Goal: Information Seeking & Learning: Compare options

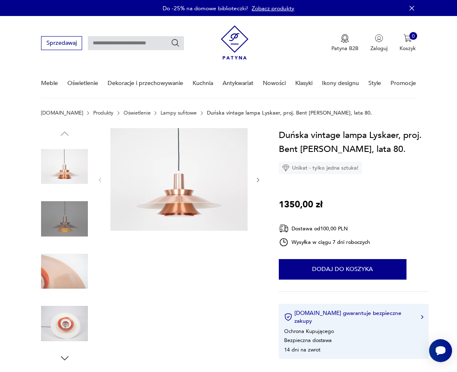
click at [60, 324] on img at bounding box center [64, 323] width 47 height 47
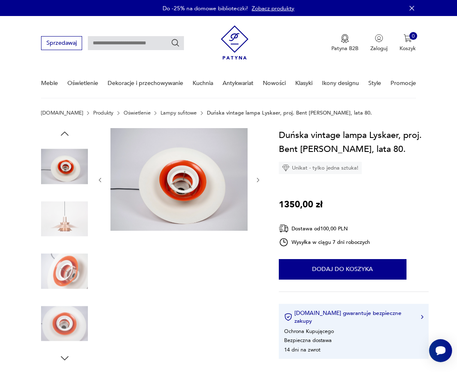
click at [62, 264] on img at bounding box center [64, 271] width 47 height 47
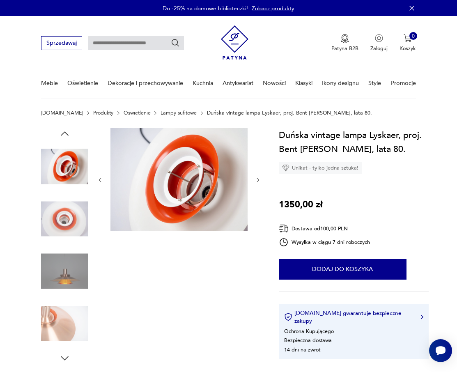
click at [63, 312] on img at bounding box center [64, 323] width 47 height 47
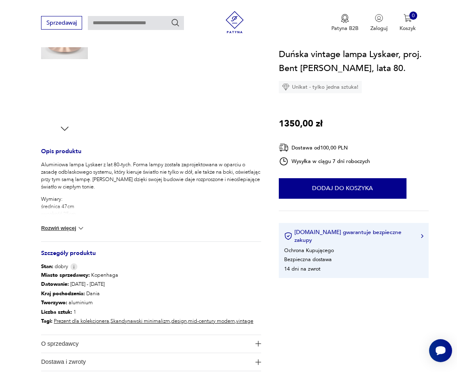
scroll to position [369, 0]
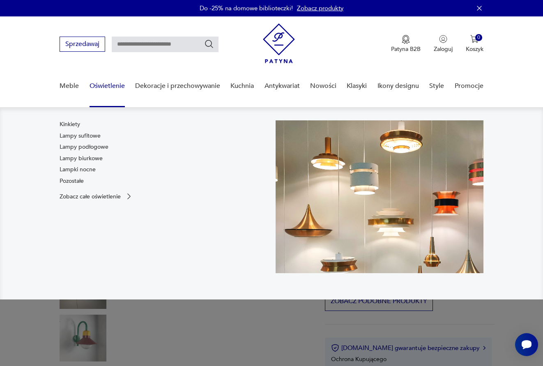
click at [111, 86] on link "Oświetlenie" at bounding box center [106, 86] width 35 height 32
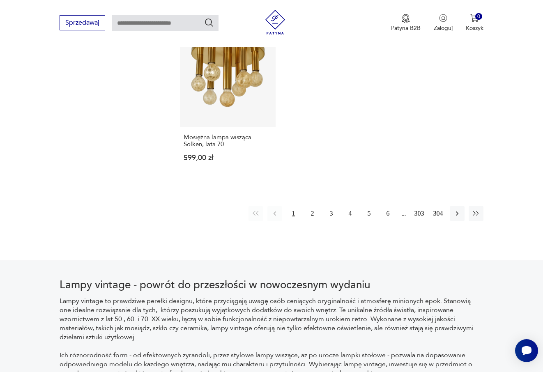
scroll to position [1161, 0]
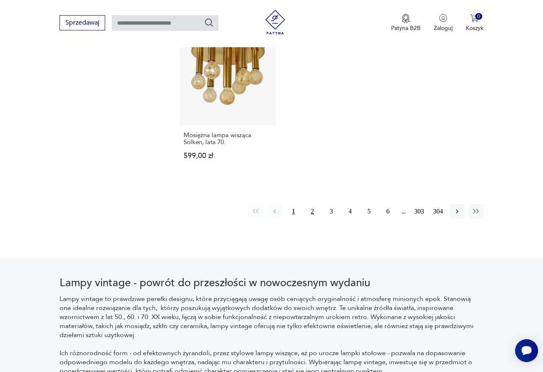
click at [314, 212] on button "2" at bounding box center [312, 211] width 15 height 15
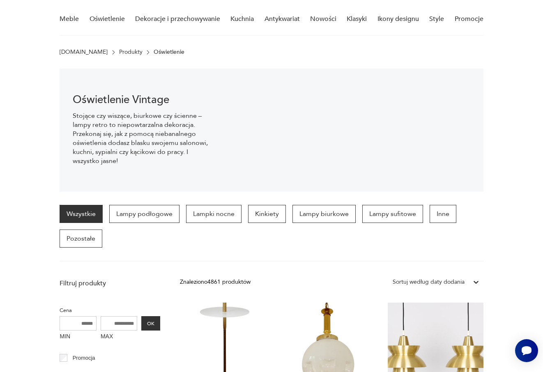
scroll to position [54, 0]
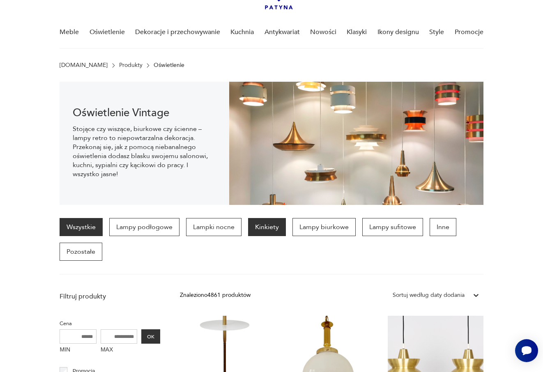
click at [258, 230] on p "Kinkiety" at bounding box center [267, 227] width 38 height 18
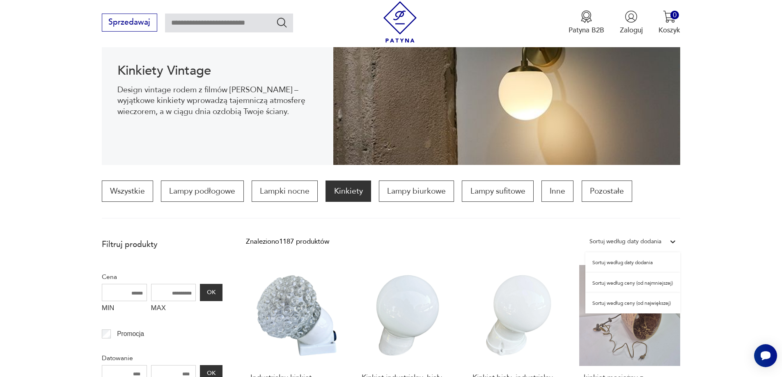
click at [542, 244] on div "Sortuj według daty dodania" at bounding box center [625, 241] width 72 height 11
click at [542, 285] on div "Sortuj według ceny (od najmniejszej)" at bounding box center [632, 283] width 95 height 21
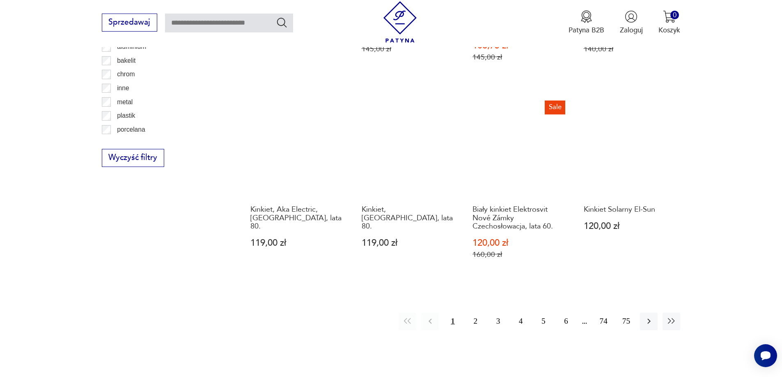
scroll to position [1023, 0]
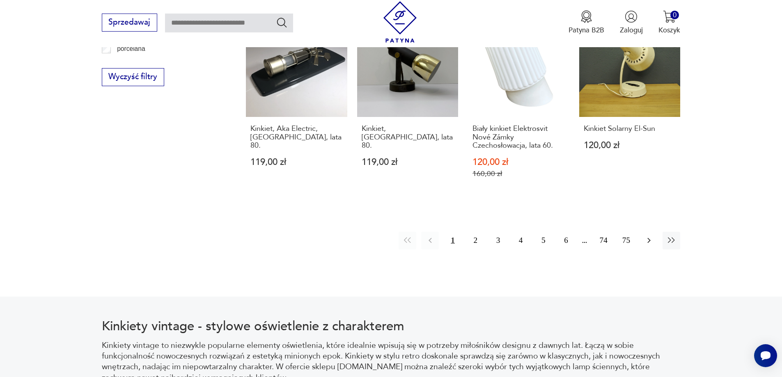
click at [542, 236] on icon "button" at bounding box center [649, 241] width 10 height 10
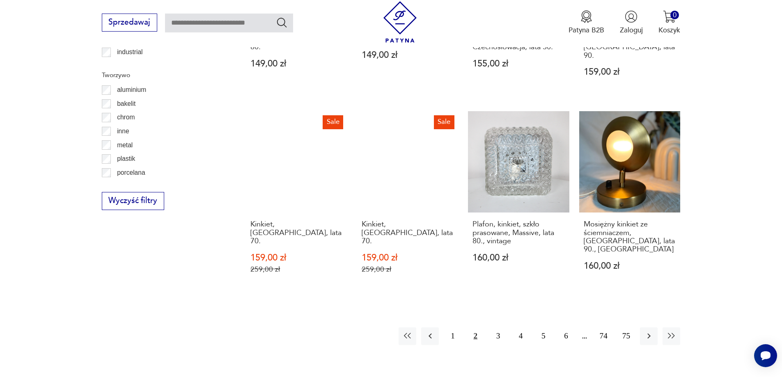
scroll to position [900, 0]
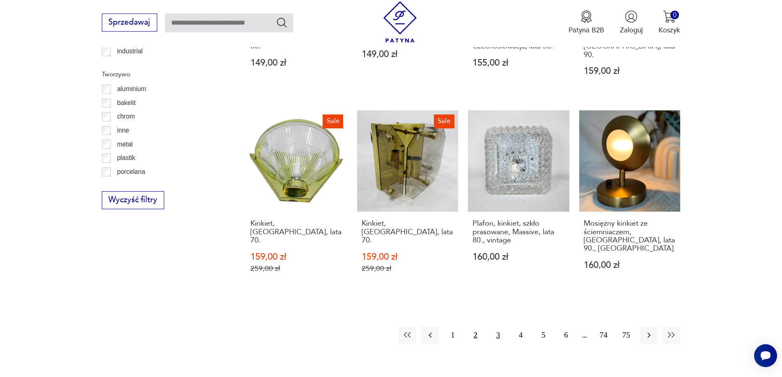
click at [491, 327] on button "3" at bounding box center [498, 336] width 18 height 18
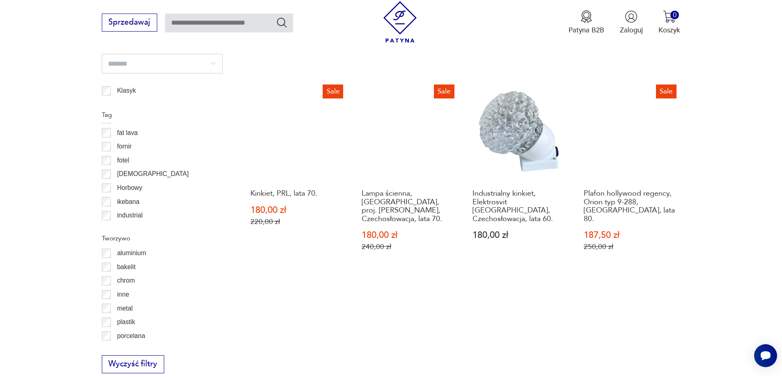
scroll to position [941, 0]
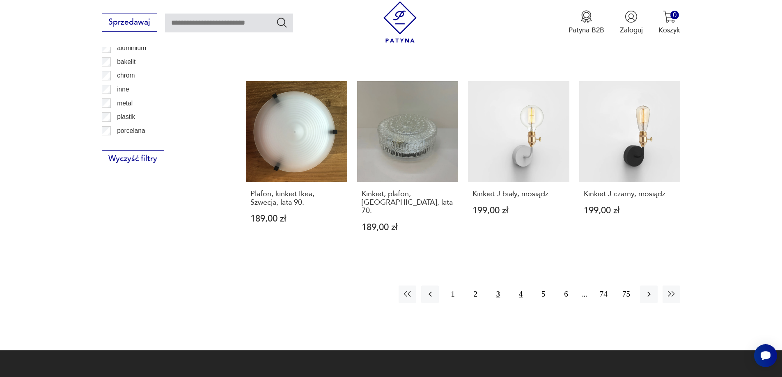
click at [519, 286] on button "4" at bounding box center [521, 295] width 18 height 18
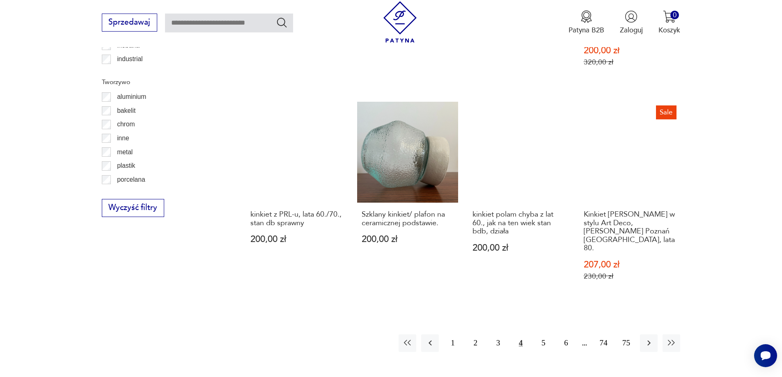
scroll to position [941, 0]
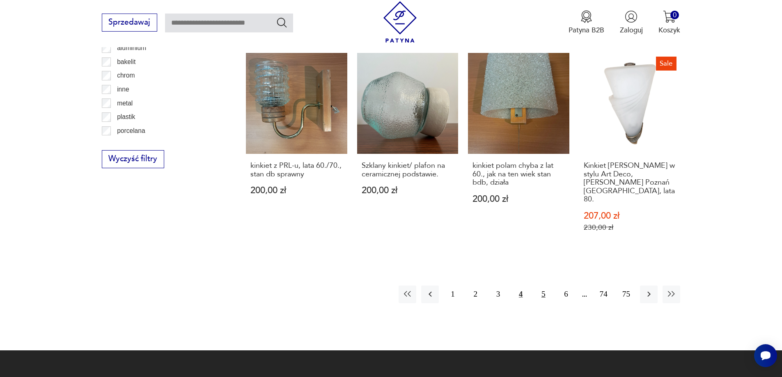
click at [542, 286] on button "5" at bounding box center [543, 295] width 18 height 18
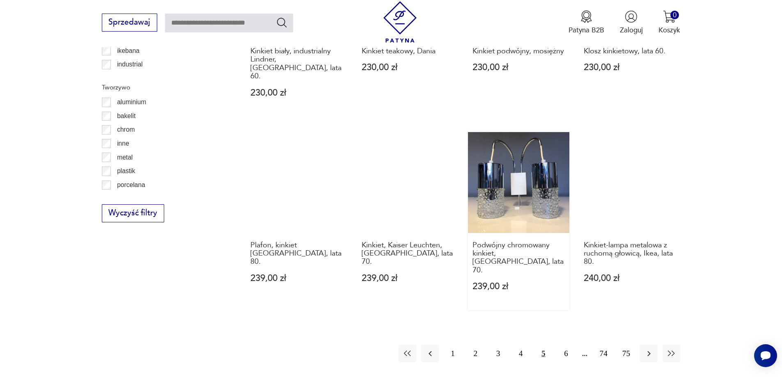
scroll to position [900, 0]
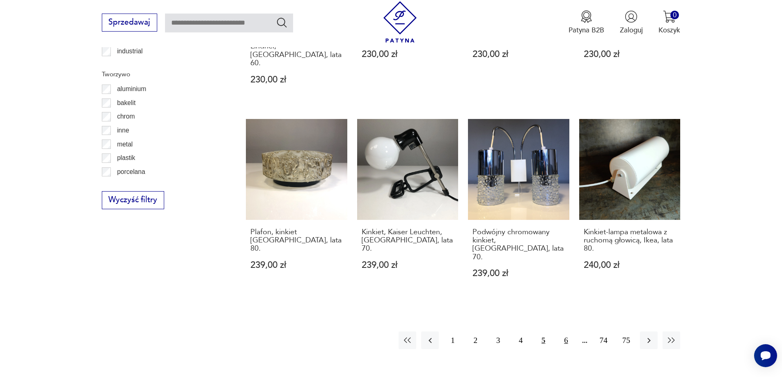
click at [542, 332] on button "6" at bounding box center [566, 341] width 18 height 18
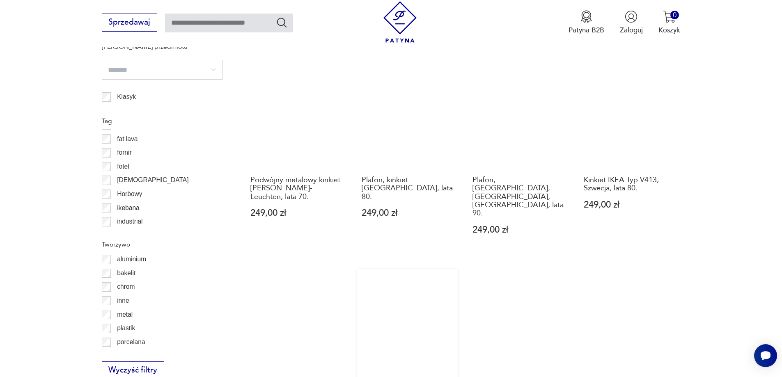
scroll to position [859, 0]
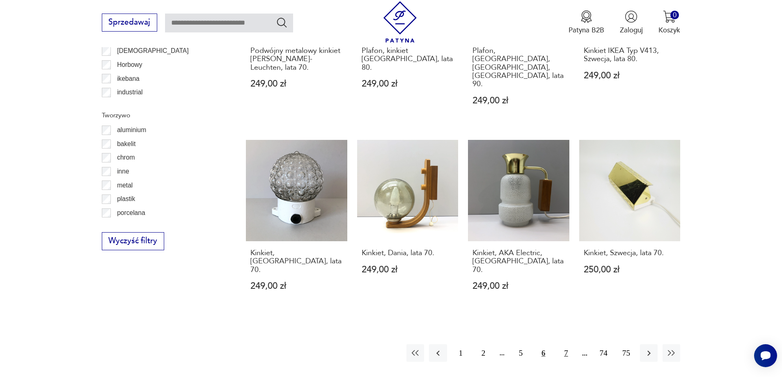
click at [542, 344] on button "7" at bounding box center [566, 353] width 18 height 18
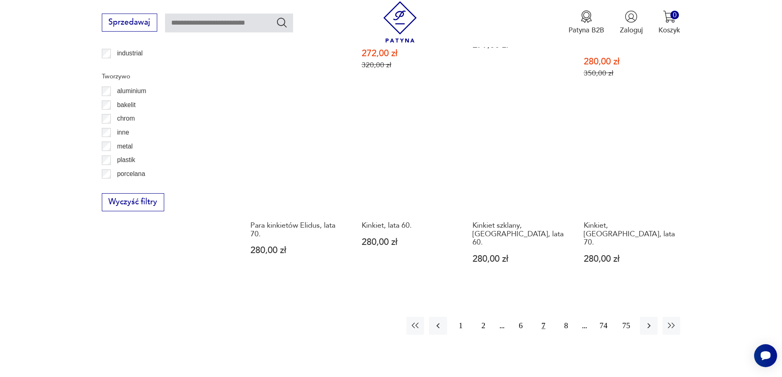
scroll to position [900, 0]
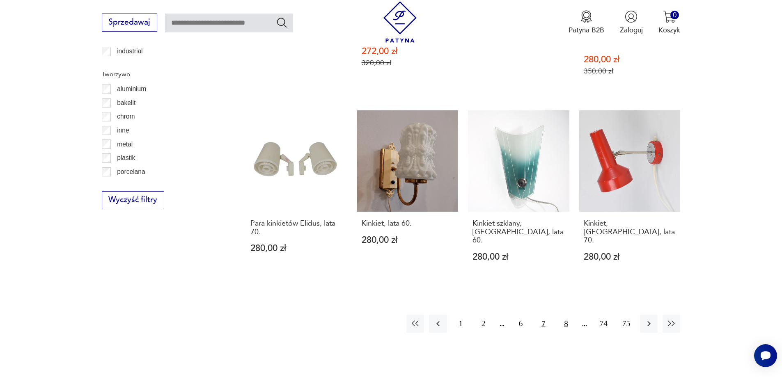
click at [542, 315] on button "8" at bounding box center [566, 324] width 18 height 18
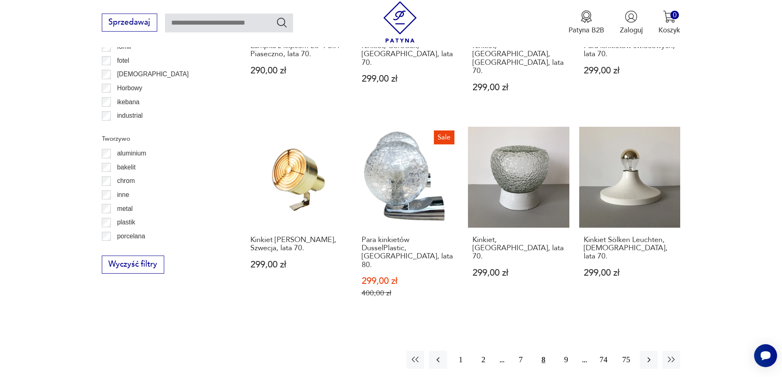
scroll to position [941, 0]
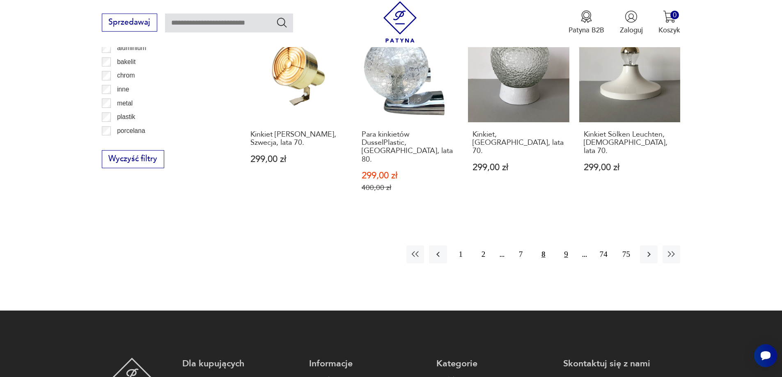
click at [542, 245] on button "9" at bounding box center [566, 254] width 18 height 18
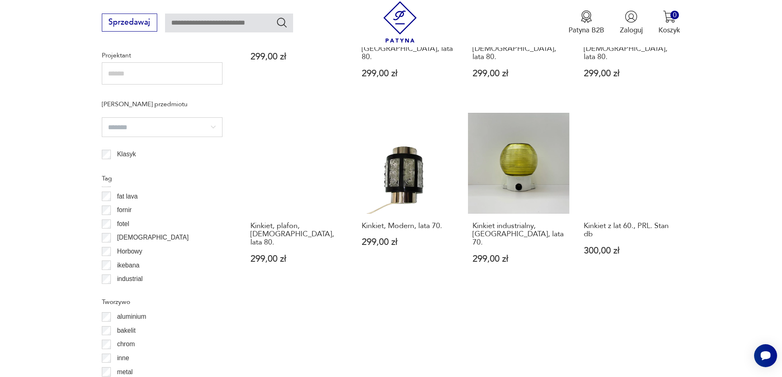
scroll to position [818, 0]
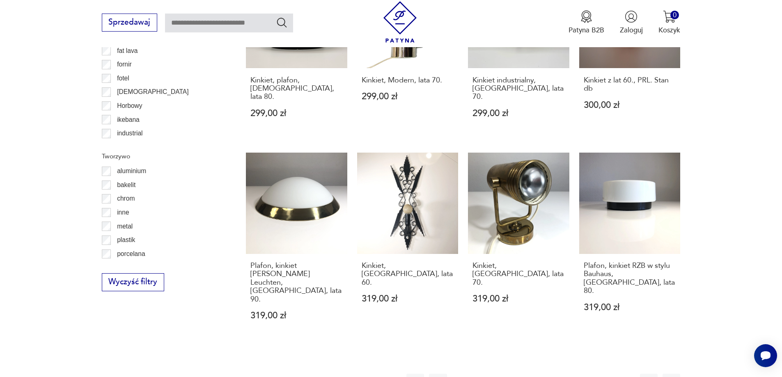
click at [542, 371] on button "10" at bounding box center [566, 383] width 18 height 18
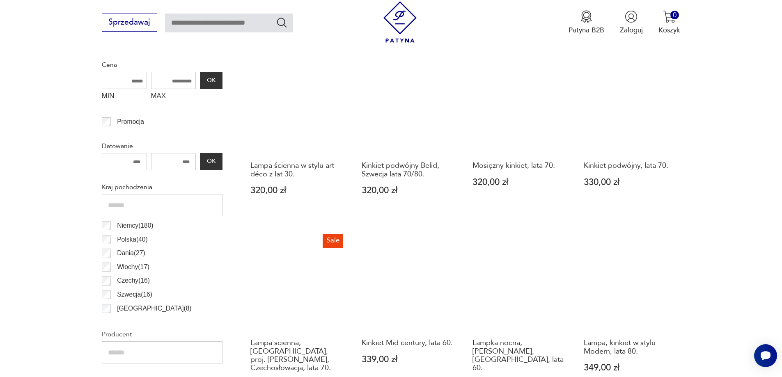
scroll to position [449, 0]
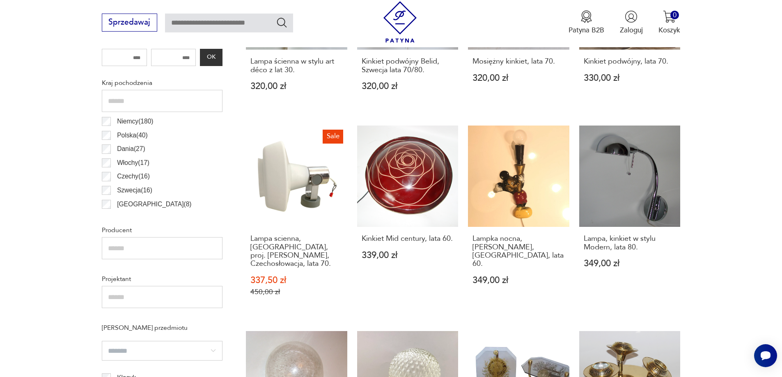
drag, startPoint x: 297, startPoint y: 247, endPoint x: 726, endPoint y: 166, distance: 437.2
click at [542, 165] on section "Filtruj produkty Cena MIN MAX OK Promocja Datowanie OK Kraj pochodzenia Niemcy …" at bounding box center [391, 358] width 782 height 880
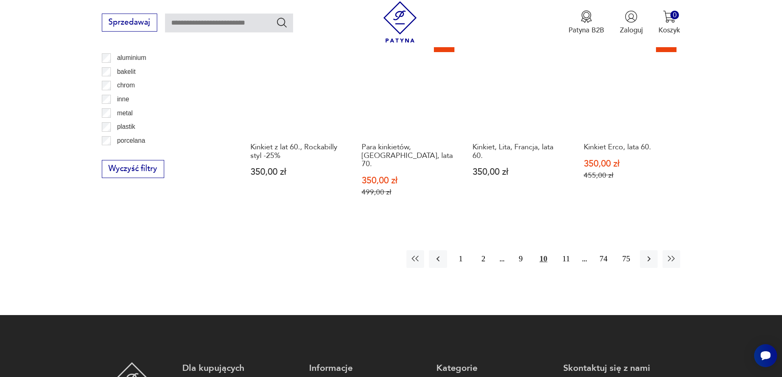
scroll to position [982, 0]
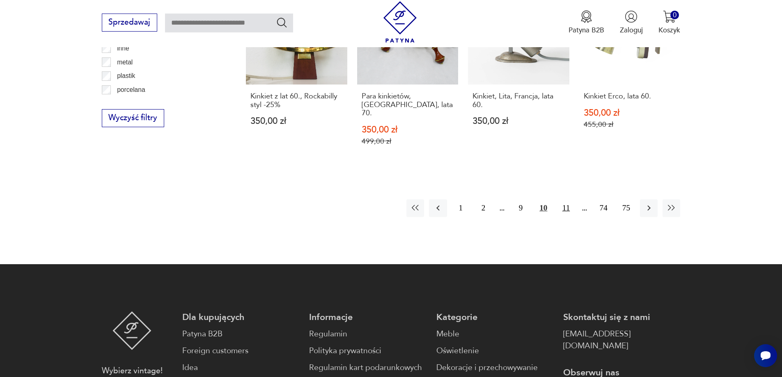
click at [542, 199] on button "11" at bounding box center [566, 208] width 18 height 18
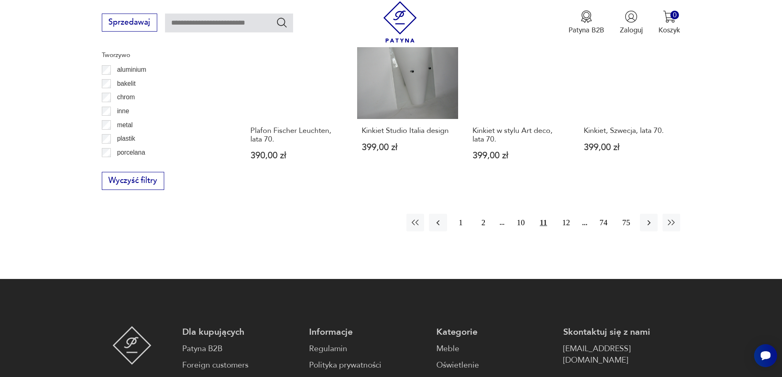
scroll to position [941, 0]
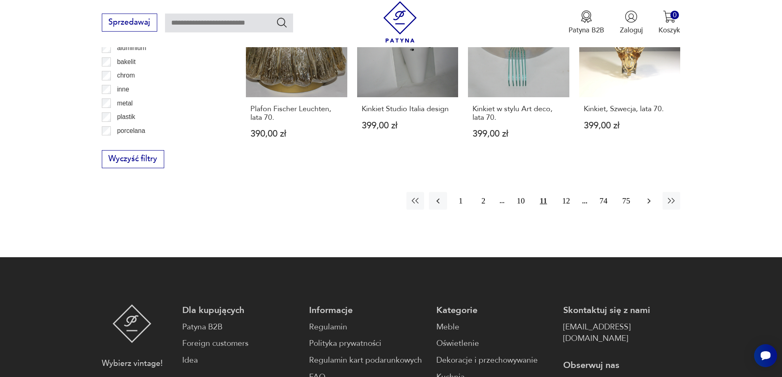
click at [542, 196] on icon "button" at bounding box center [649, 201] width 10 height 10
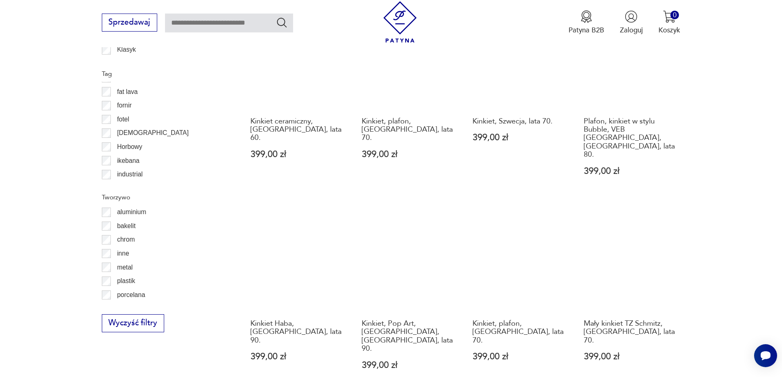
scroll to position [982, 0]
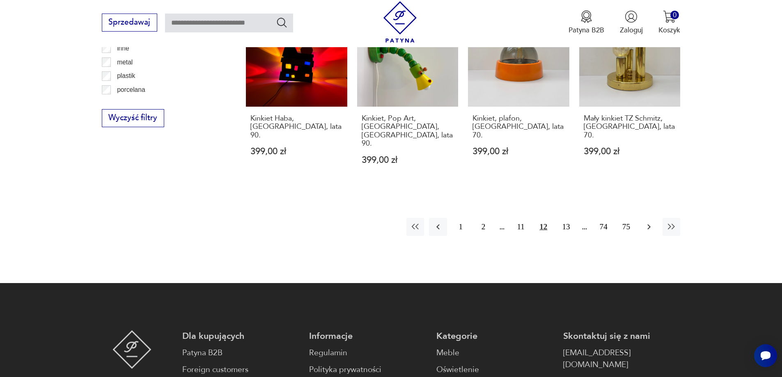
click at [542, 222] on icon "button" at bounding box center [649, 227] width 10 height 10
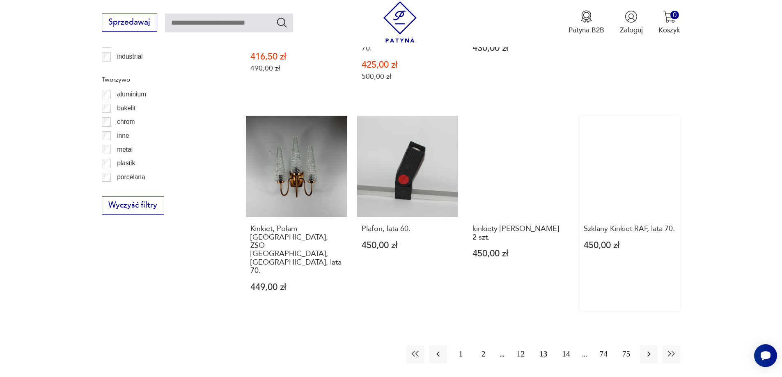
scroll to position [900, 0]
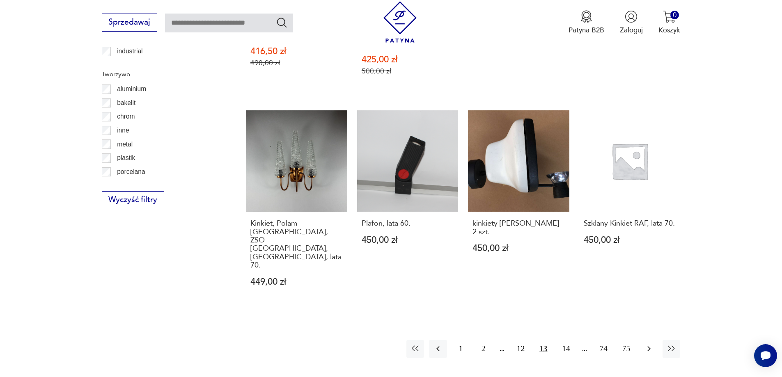
click at [542, 344] on icon "button" at bounding box center [649, 349] width 10 height 10
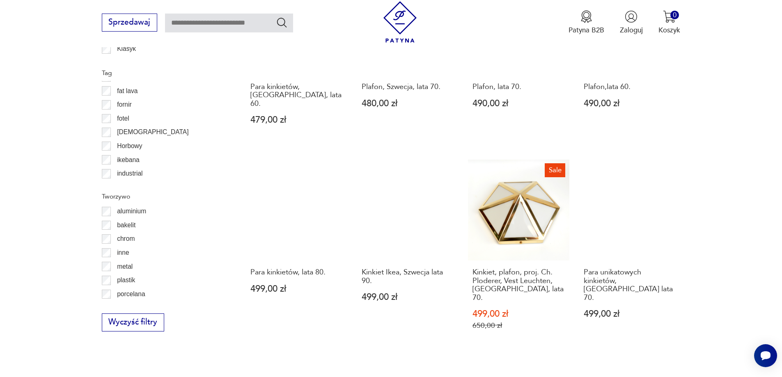
scroll to position [900, 0]
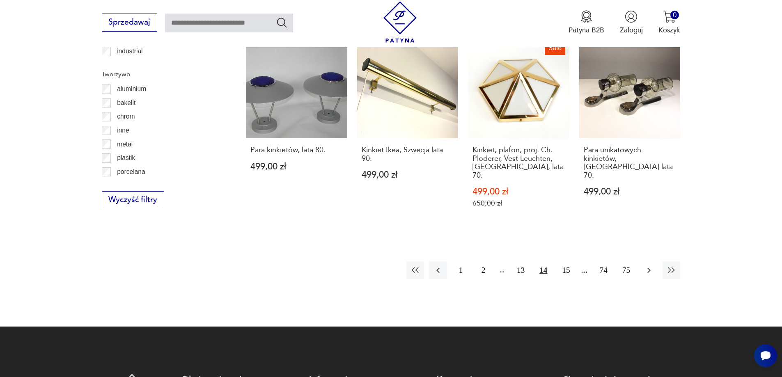
click at [542, 266] on icon "button" at bounding box center [649, 271] width 10 height 10
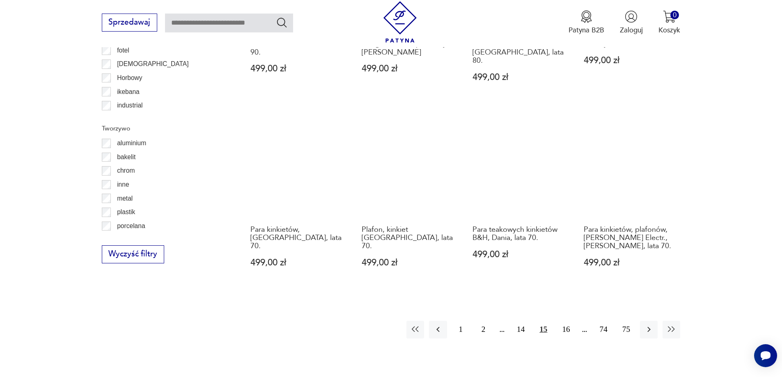
scroll to position [859, 0]
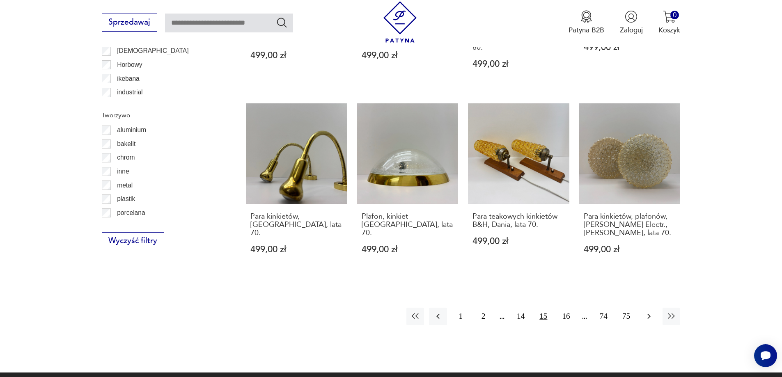
click at [542, 311] on icon "button" at bounding box center [649, 316] width 10 height 10
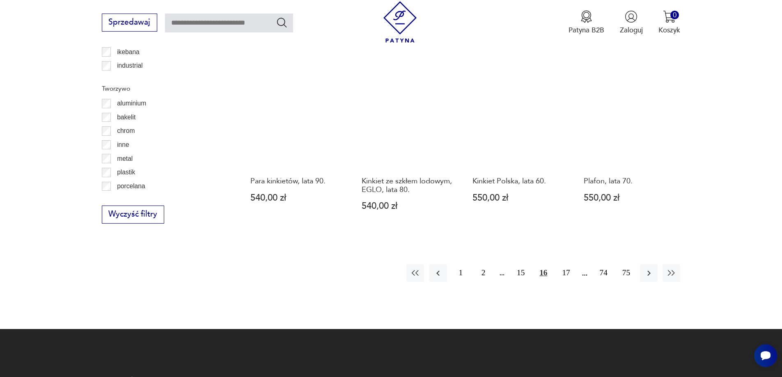
scroll to position [900, 0]
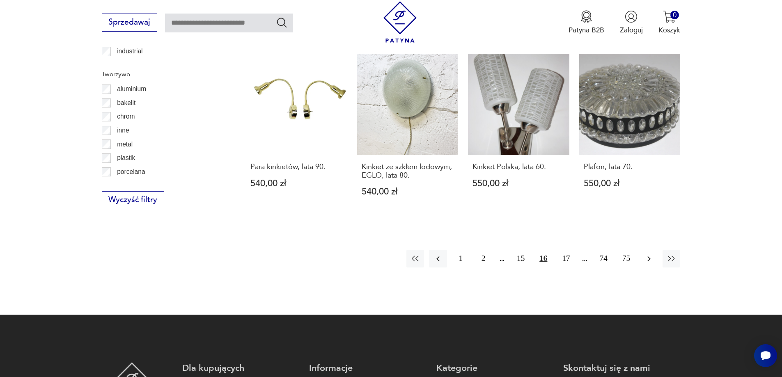
click at [542, 264] on icon "button" at bounding box center [649, 259] width 10 height 10
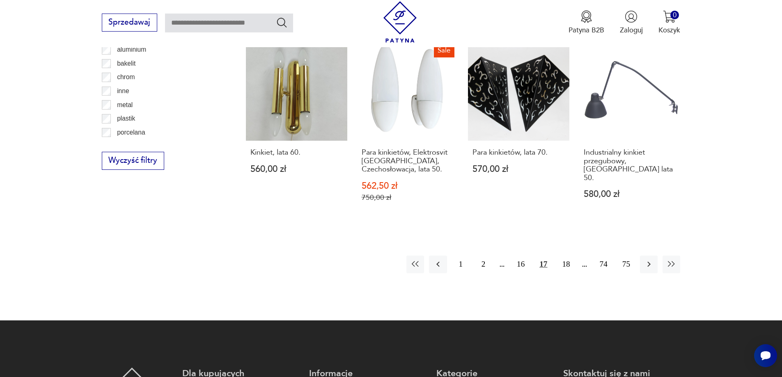
scroll to position [941, 0]
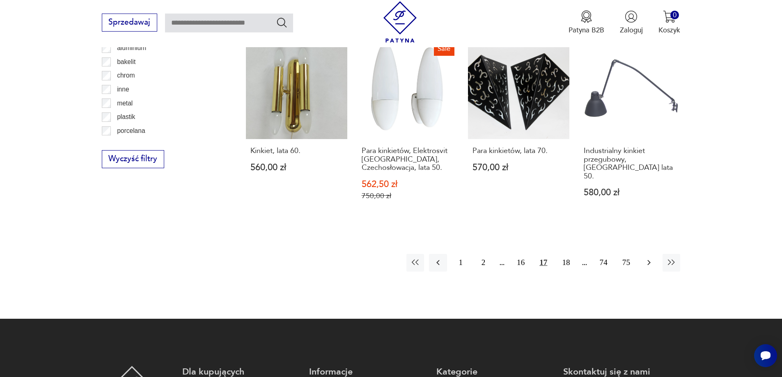
click at [542, 258] on icon "button" at bounding box center [649, 263] width 10 height 10
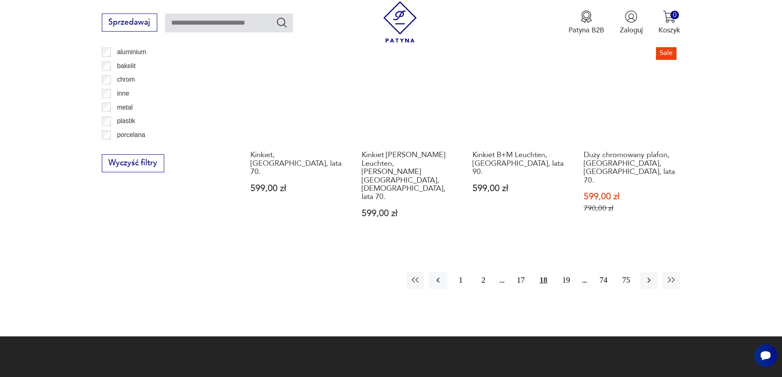
scroll to position [982, 0]
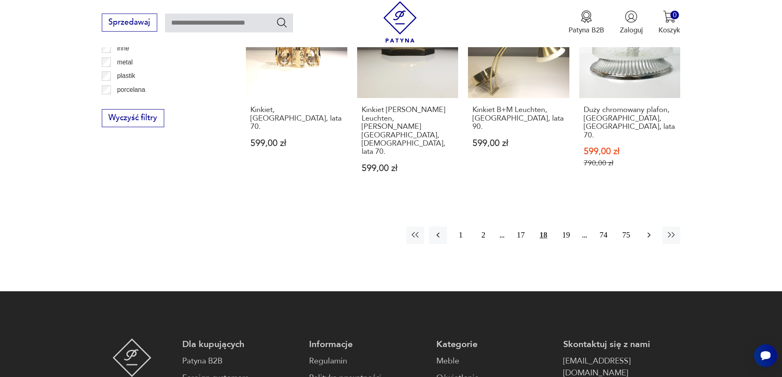
click at [542, 230] on icon "button" at bounding box center [649, 235] width 10 height 10
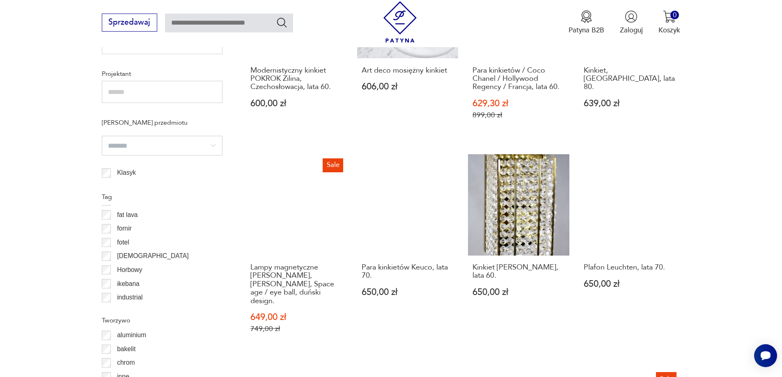
scroll to position [859, 0]
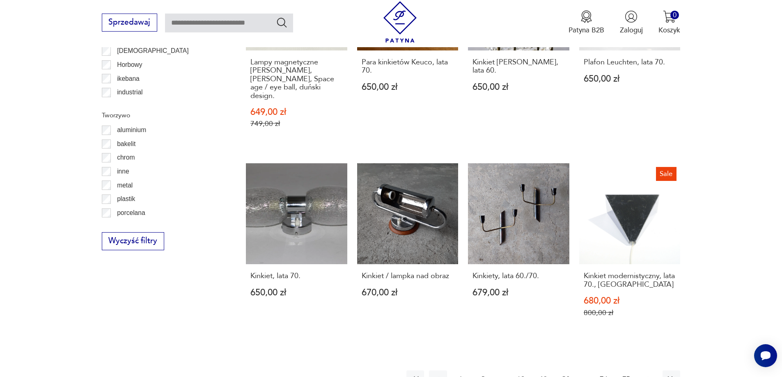
click at [542, 371] on button "button" at bounding box center [649, 380] width 18 height 18
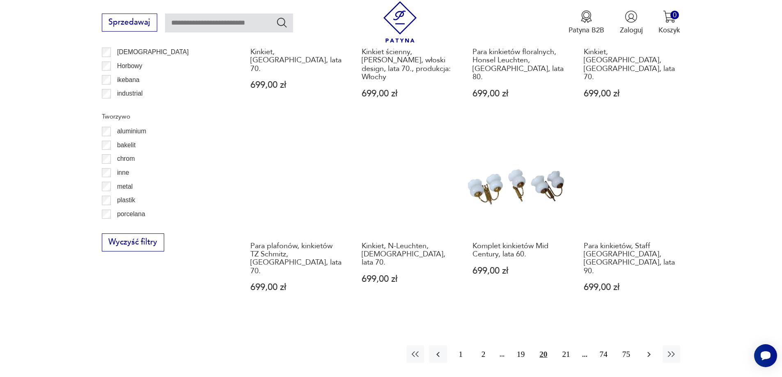
scroll to position [941, 0]
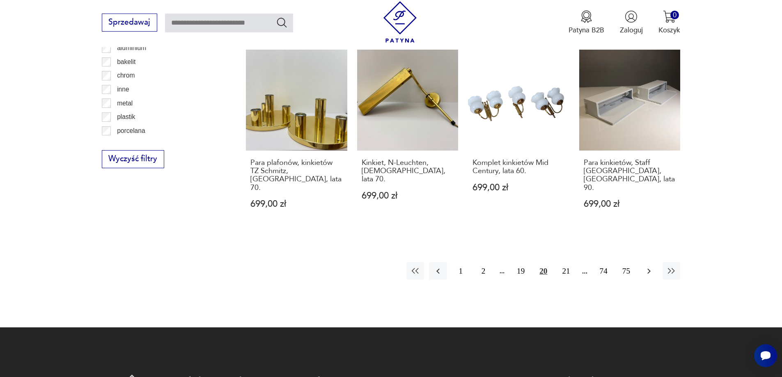
click at [542, 266] on icon "button" at bounding box center [649, 271] width 10 height 10
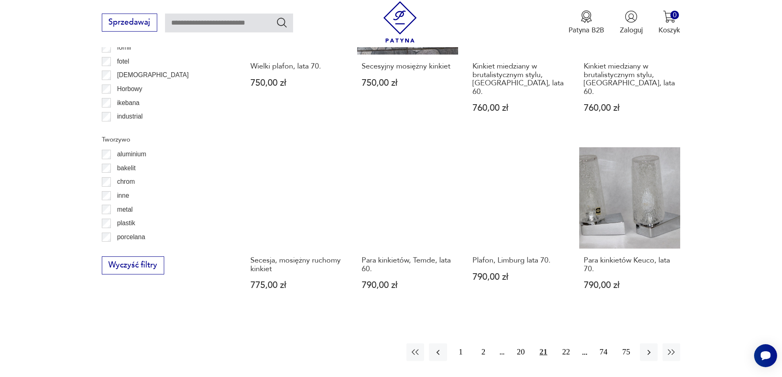
scroll to position [941, 0]
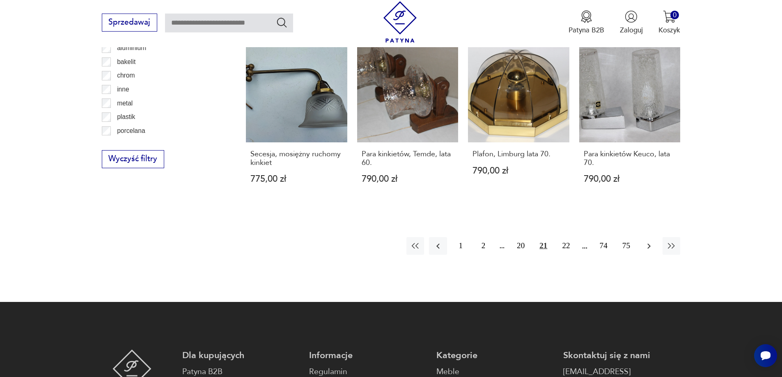
click at [542, 237] on button "button" at bounding box center [649, 246] width 18 height 18
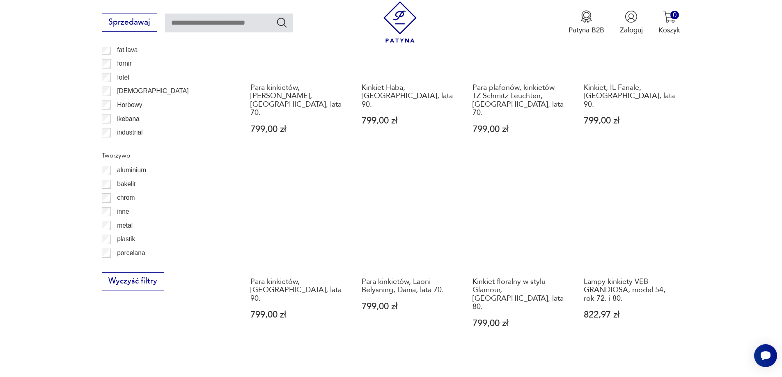
scroll to position [859, 0]
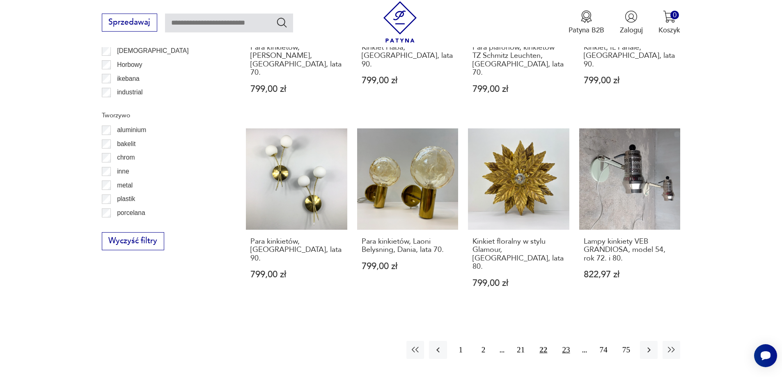
click at [542, 341] on button "23" at bounding box center [566, 350] width 18 height 18
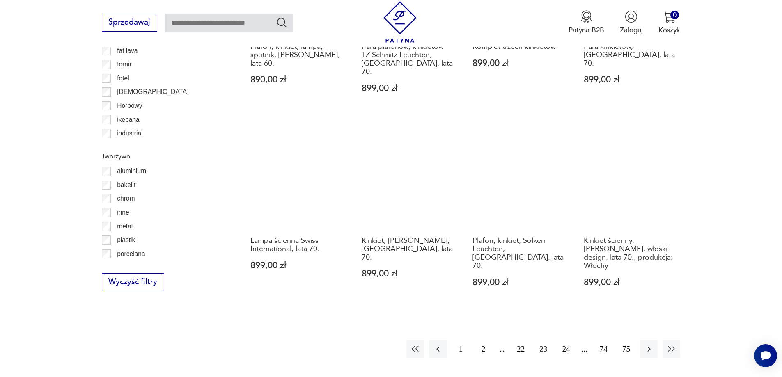
scroll to position [859, 0]
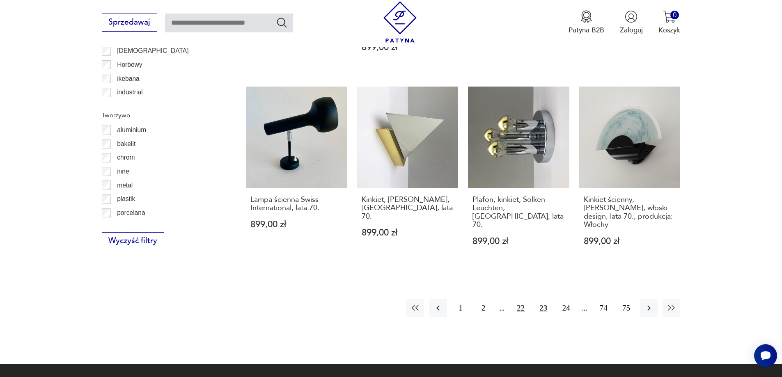
click at [525, 299] on button "22" at bounding box center [521, 308] width 18 height 18
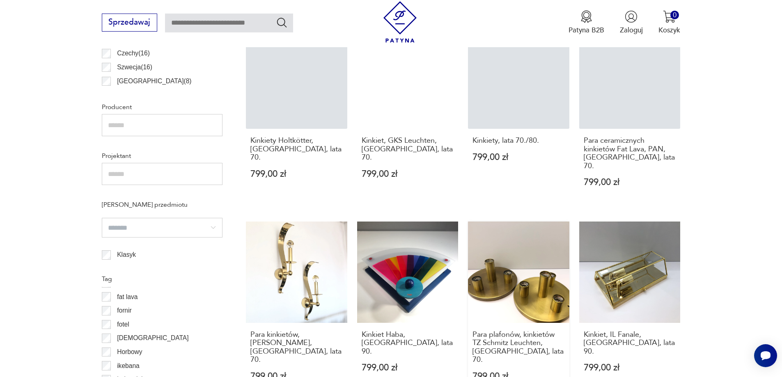
scroll to position [859, 0]
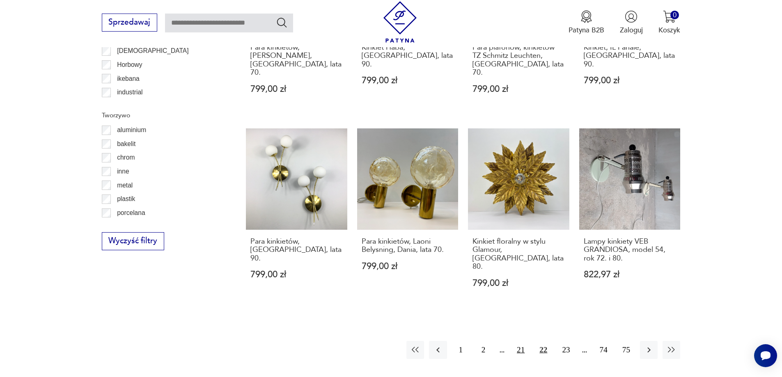
click at [525, 341] on button "21" at bounding box center [521, 350] width 18 height 18
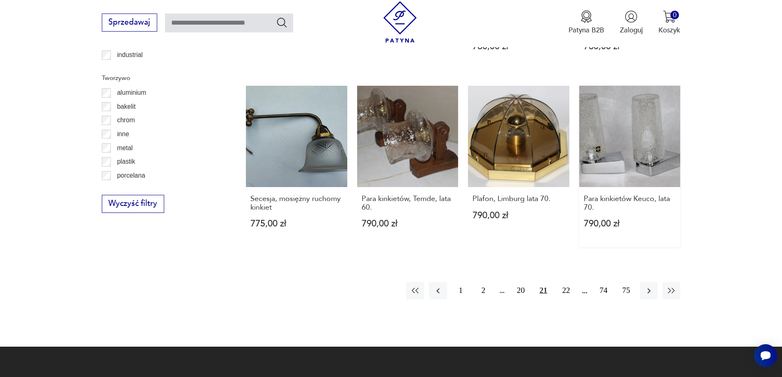
scroll to position [900, 0]
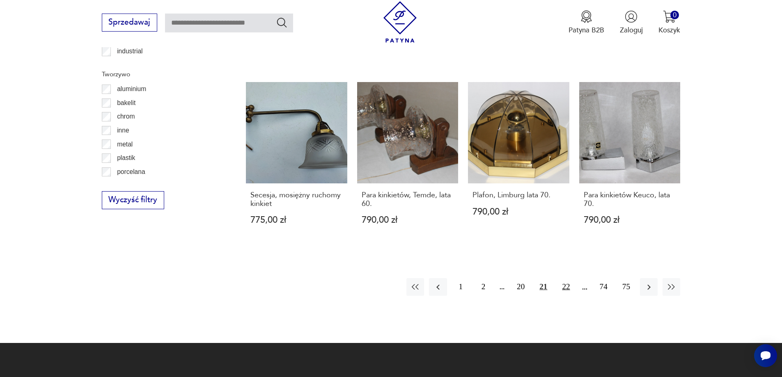
click at [542, 278] on button "22" at bounding box center [566, 287] width 18 height 18
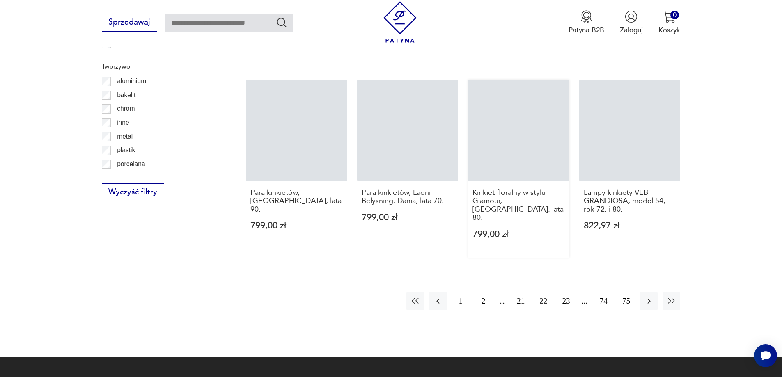
scroll to position [909, 0]
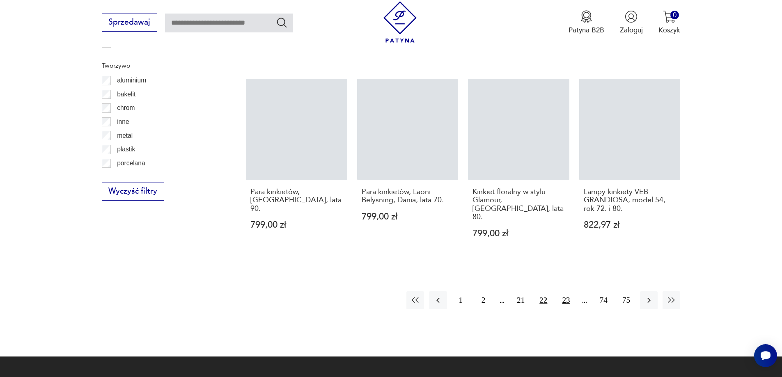
click at [542, 291] on button "23" at bounding box center [566, 300] width 18 height 18
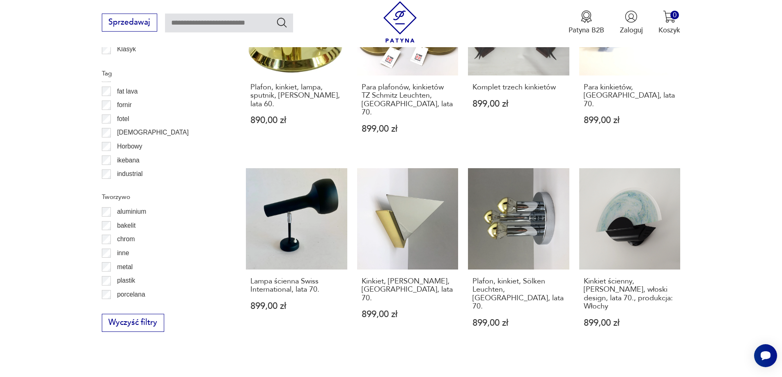
scroll to position [941, 0]
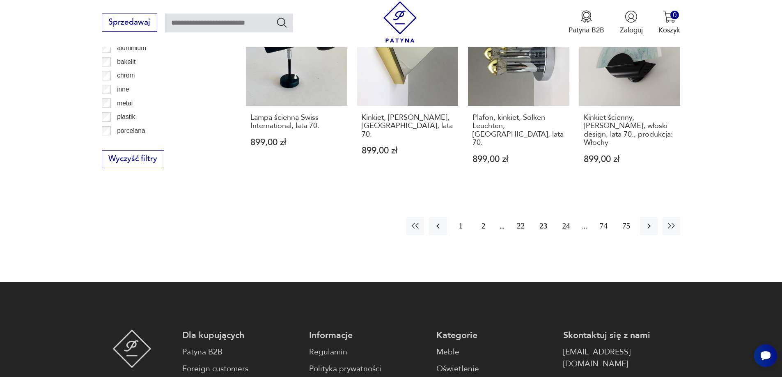
click at [542, 217] on button "24" at bounding box center [566, 226] width 18 height 18
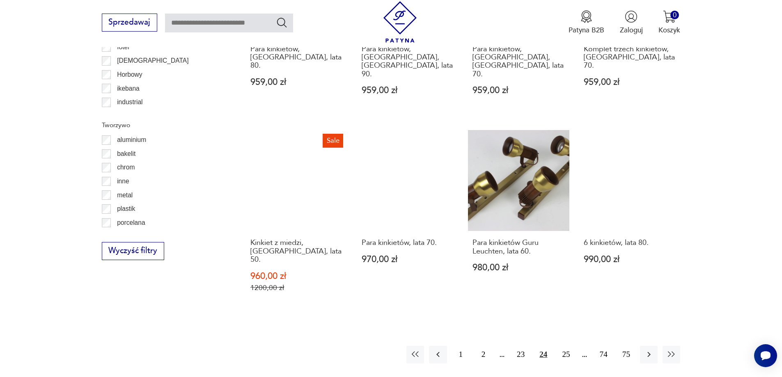
scroll to position [859, 0]
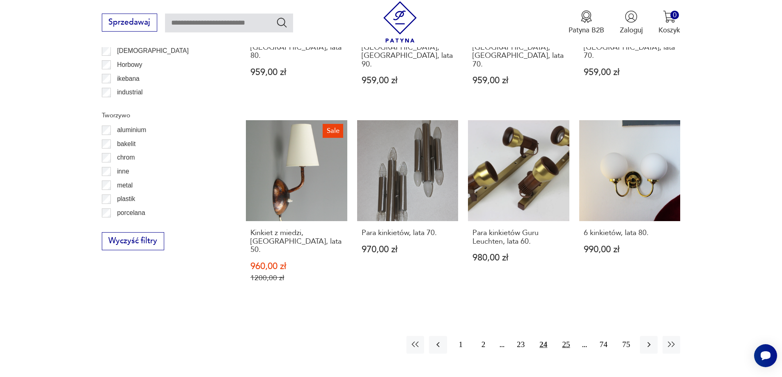
click at [542, 336] on button "25" at bounding box center [566, 345] width 18 height 18
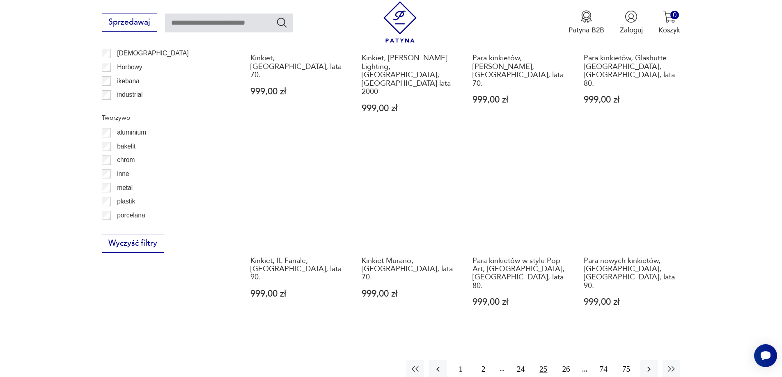
scroll to position [859, 0]
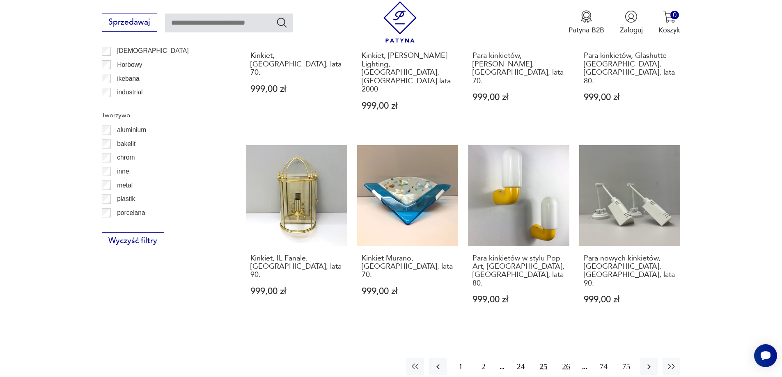
click at [542, 358] on button "26" at bounding box center [566, 367] width 18 height 18
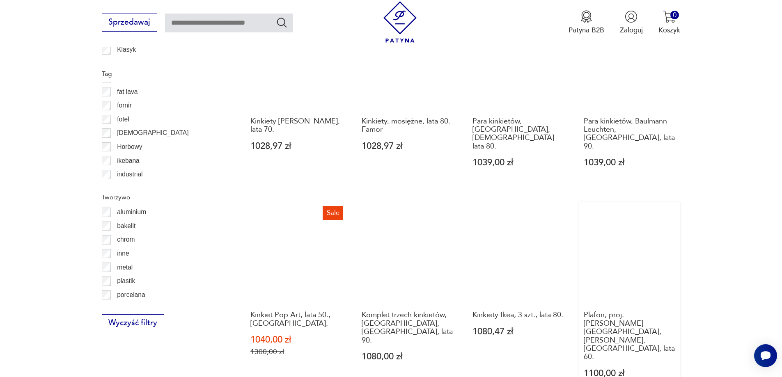
scroll to position [900, 0]
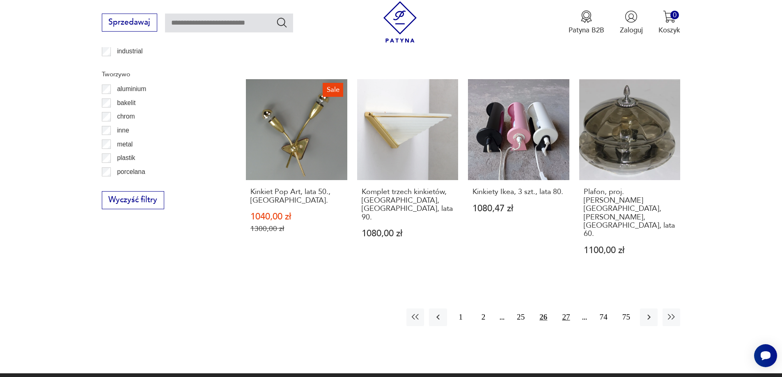
click at [542, 309] on button "27" at bounding box center [566, 318] width 18 height 18
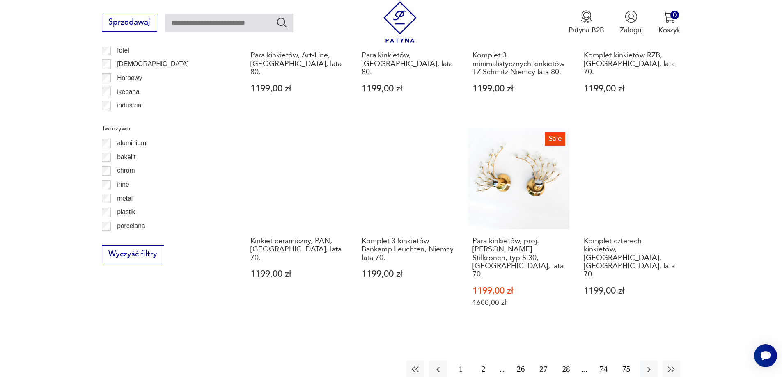
scroll to position [859, 0]
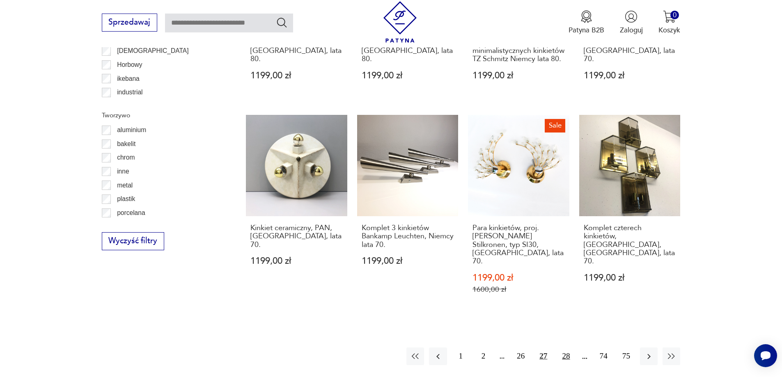
click at [542, 348] on button "28" at bounding box center [566, 357] width 18 height 18
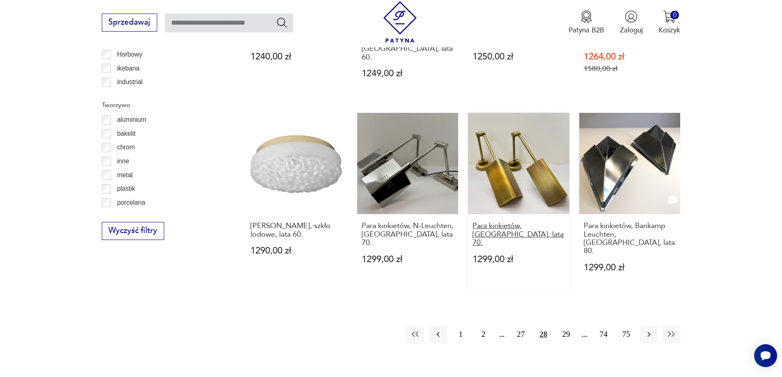
scroll to position [900, 0]
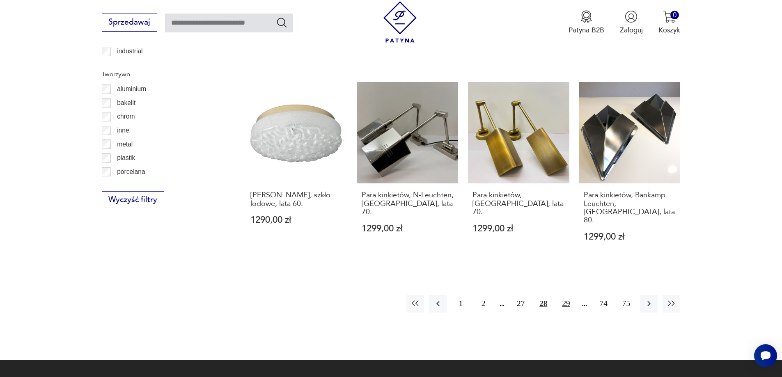
click at [542, 295] on button "29" at bounding box center [566, 304] width 18 height 18
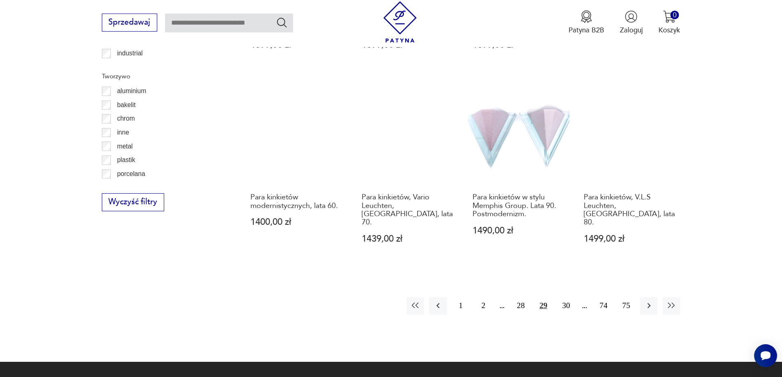
scroll to position [1023, 0]
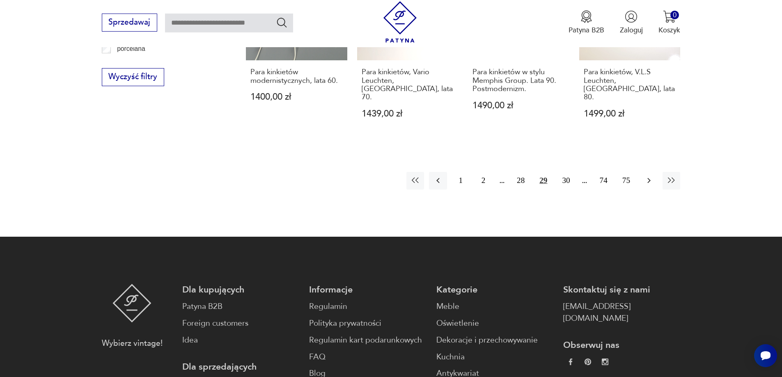
click at [542, 176] on icon "button" at bounding box center [649, 181] width 10 height 10
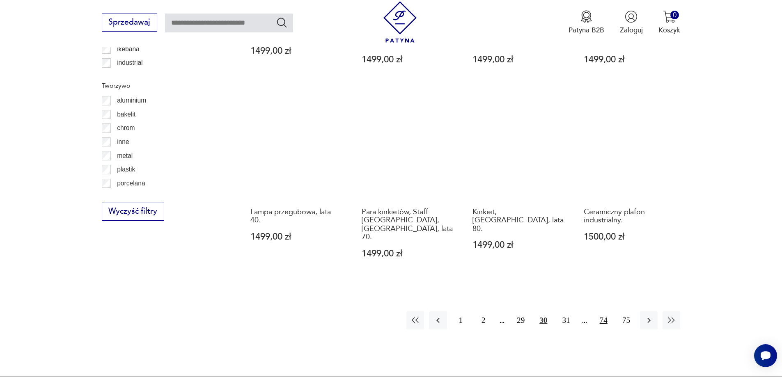
scroll to position [1023, 0]
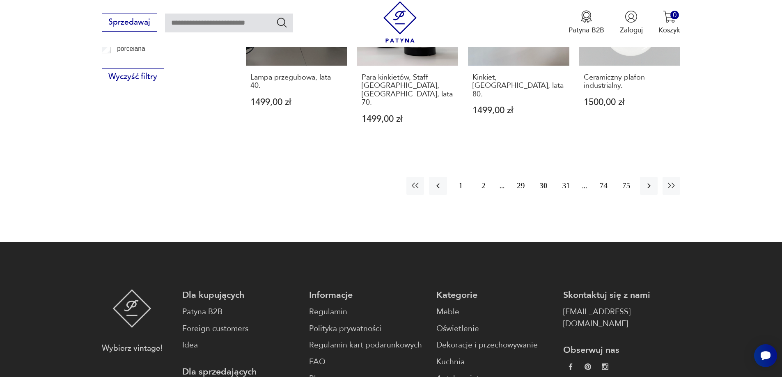
click at [542, 177] on button "31" at bounding box center [566, 186] width 18 height 18
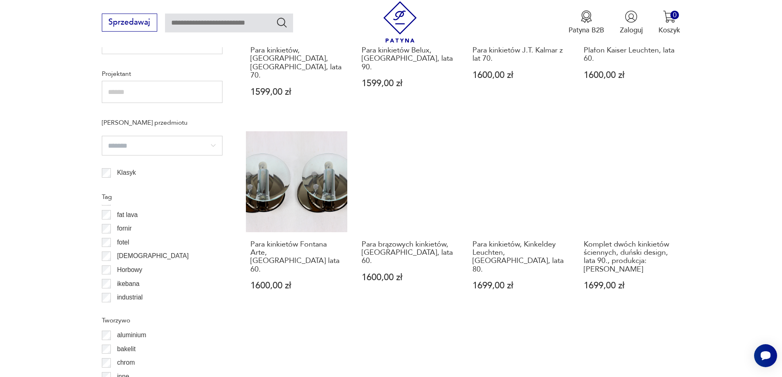
scroll to position [859, 0]
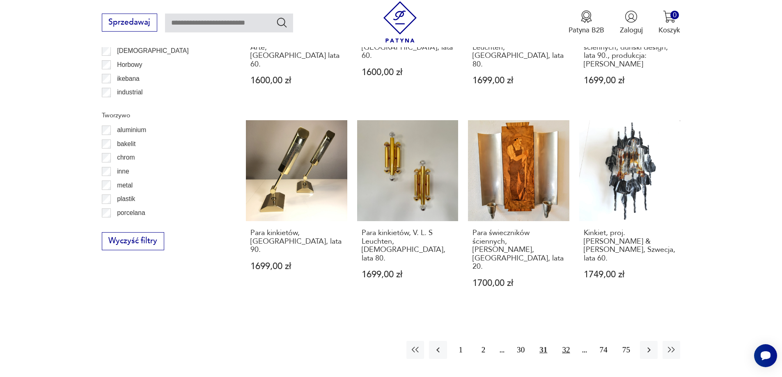
click at [542, 341] on button "32" at bounding box center [566, 350] width 18 height 18
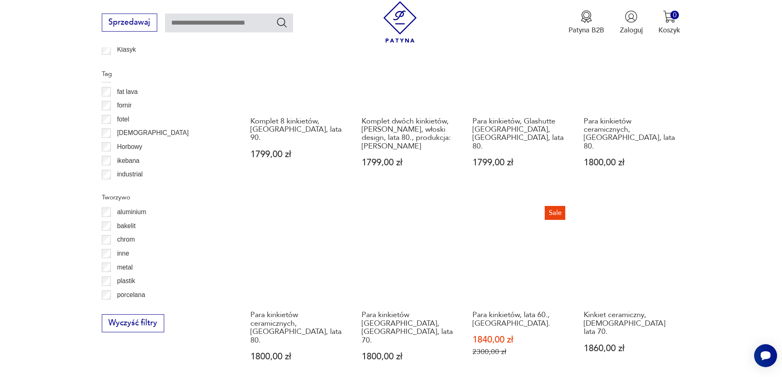
scroll to position [941, 0]
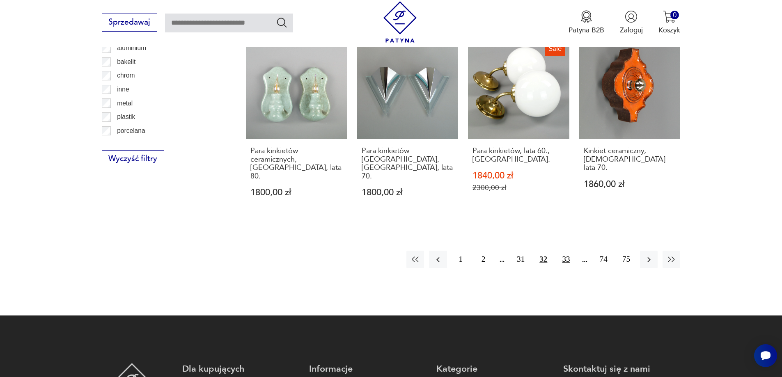
click at [542, 251] on button "33" at bounding box center [566, 260] width 18 height 18
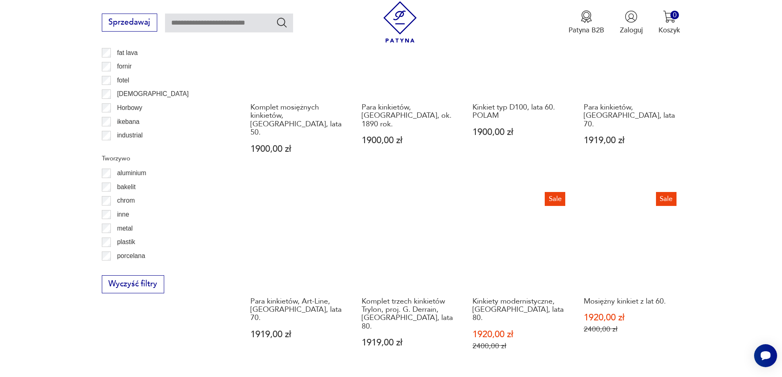
scroll to position [859, 0]
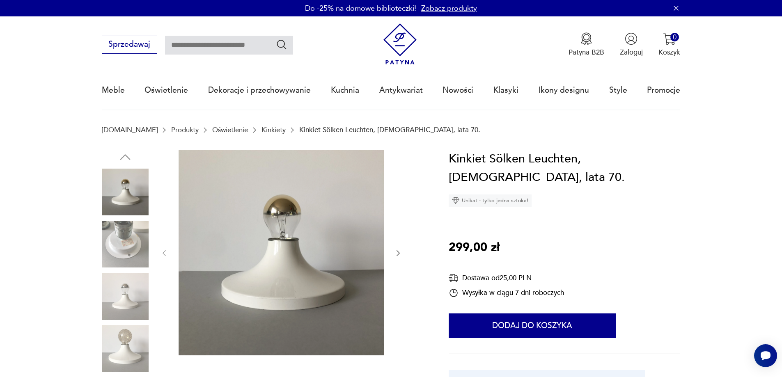
click at [111, 236] on img at bounding box center [125, 244] width 47 height 47
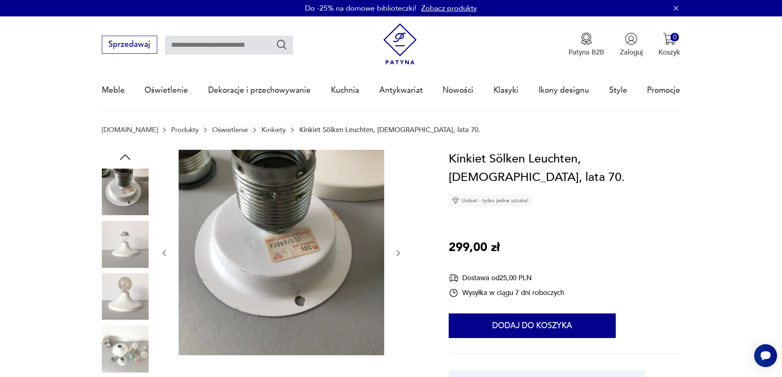
click at [239, 247] on img at bounding box center [282, 253] width 206 height 206
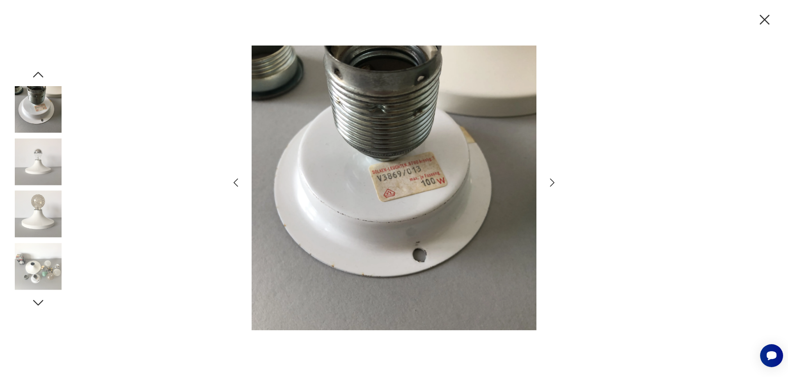
click at [420, 198] on img at bounding box center [394, 188] width 285 height 302
click at [38, 109] on img at bounding box center [38, 109] width 47 height 47
click at [554, 182] on icon "button" at bounding box center [552, 183] width 12 height 12
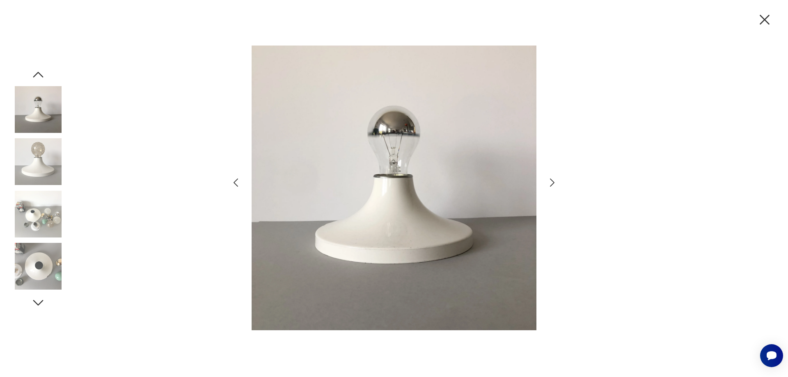
click at [554, 182] on icon "button" at bounding box center [552, 183] width 12 height 12
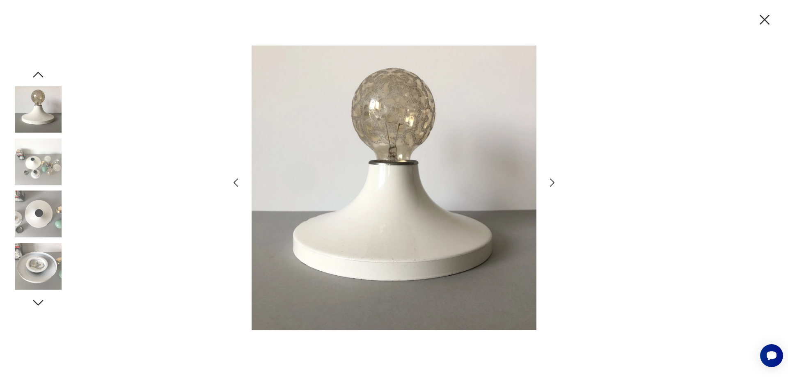
click at [268, 236] on img at bounding box center [394, 188] width 285 height 302
click at [555, 181] on icon "button" at bounding box center [552, 183] width 12 height 12
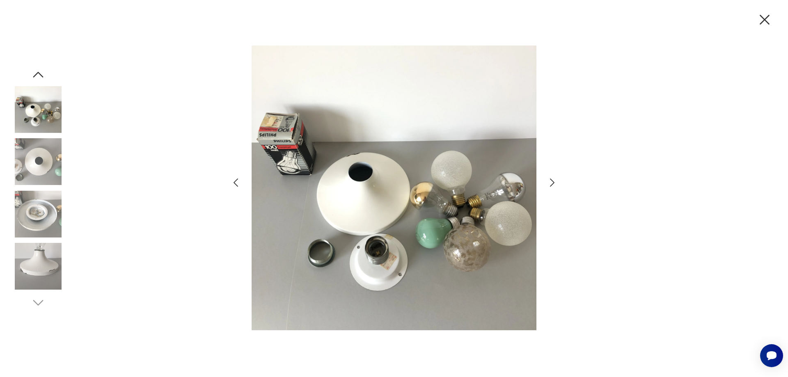
click at [555, 181] on icon "button" at bounding box center [552, 183] width 12 height 12
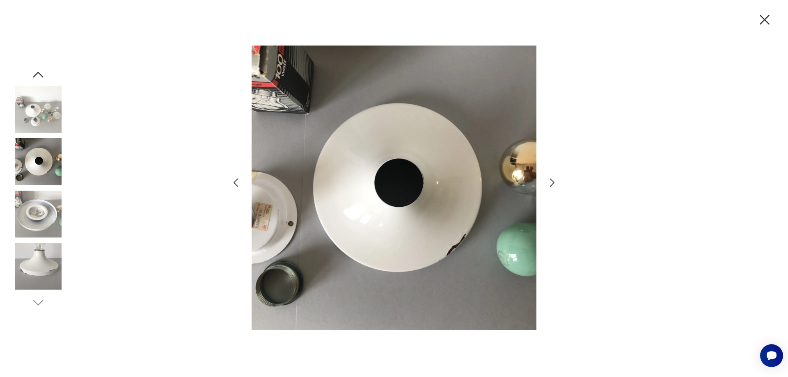
click at [555, 181] on icon "button" at bounding box center [552, 183] width 12 height 12
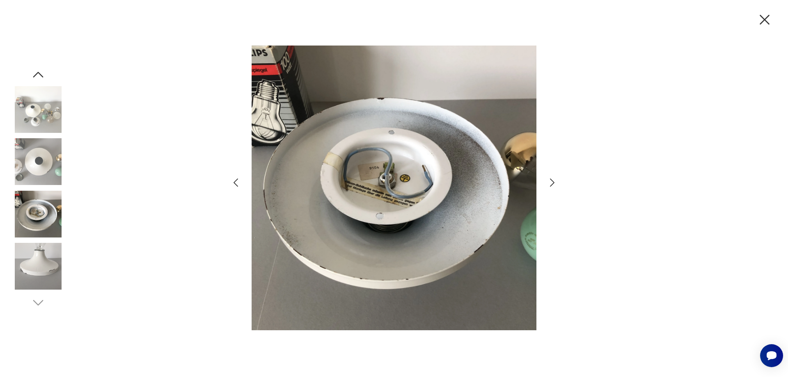
click at [555, 181] on icon "button" at bounding box center [552, 183] width 12 height 12
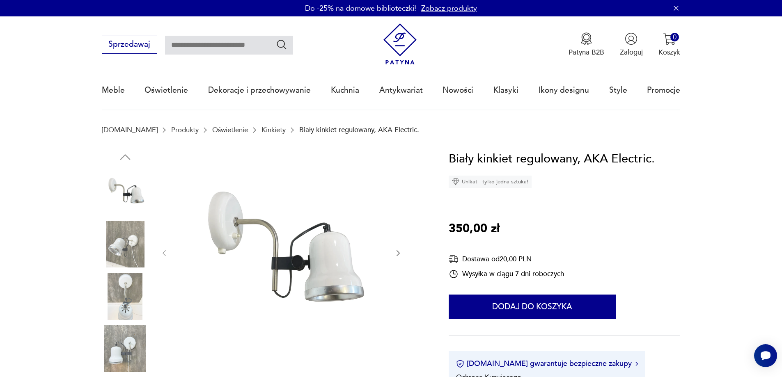
click at [135, 245] on img at bounding box center [125, 244] width 47 height 47
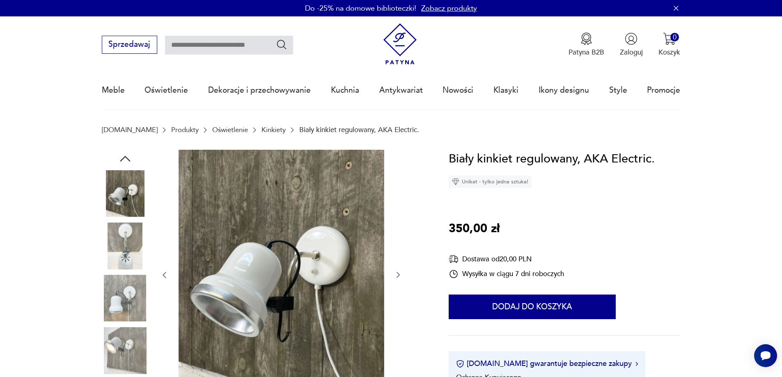
click at [252, 237] on img at bounding box center [282, 275] width 206 height 250
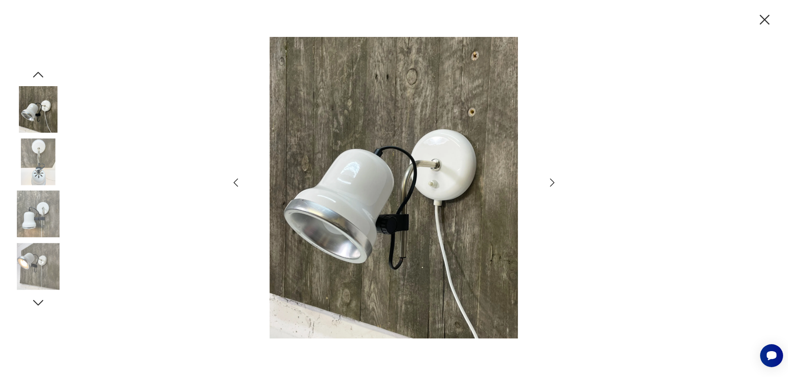
click at [371, 198] on img at bounding box center [394, 188] width 285 height 302
click at [548, 179] on icon "button" at bounding box center [552, 183] width 12 height 12
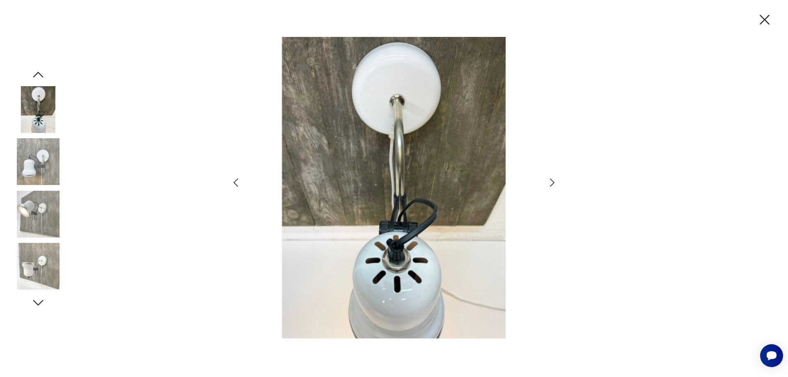
click at [549, 179] on icon "button" at bounding box center [552, 183] width 12 height 12
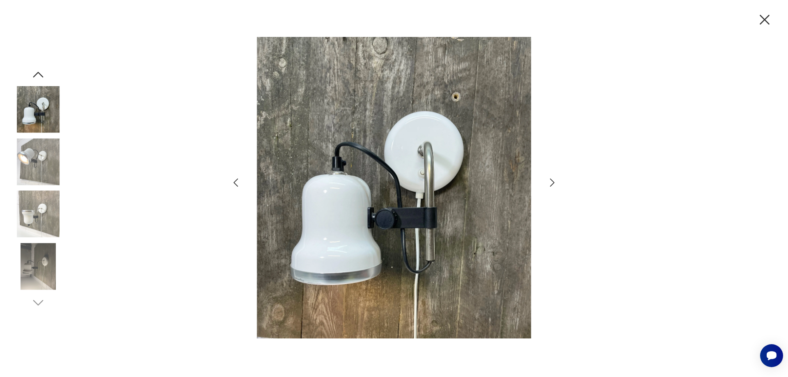
click at [548, 178] on icon "button" at bounding box center [552, 183] width 12 height 12
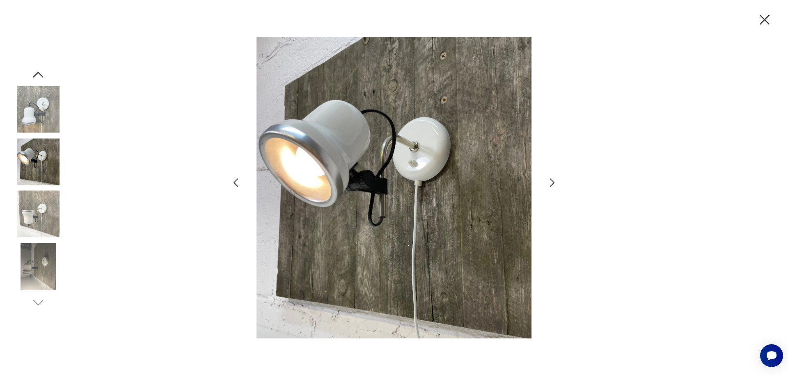
click at [548, 178] on icon "button" at bounding box center [552, 183] width 12 height 12
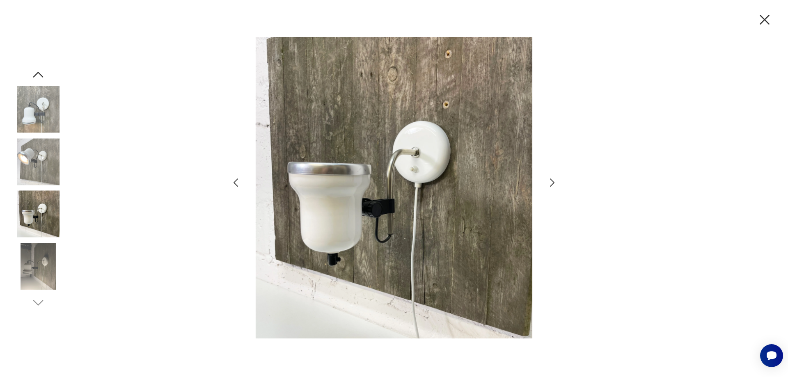
click at [548, 178] on icon "button" at bounding box center [552, 183] width 12 height 12
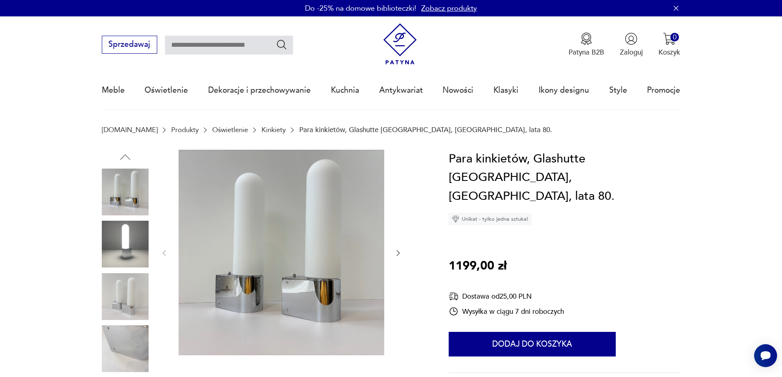
click at [122, 185] on img at bounding box center [125, 192] width 47 height 47
click at [349, 303] on img at bounding box center [282, 253] width 206 height 206
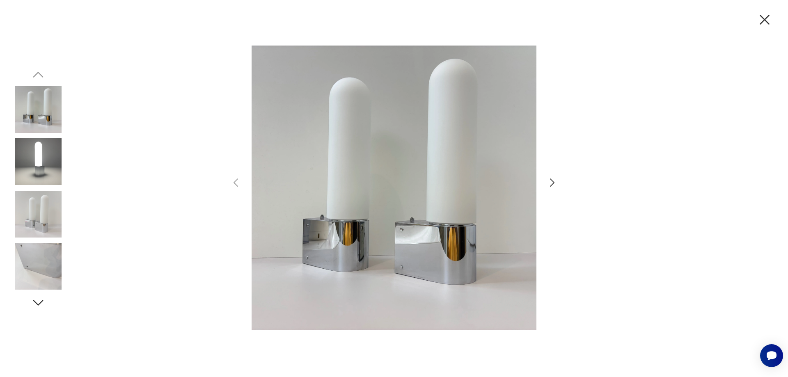
click at [452, 226] on img at bounding box center [394, 188] width 285 height 302
click at [547, 179] on icon "button" at bounding box center [552, 183] width 12 height 12
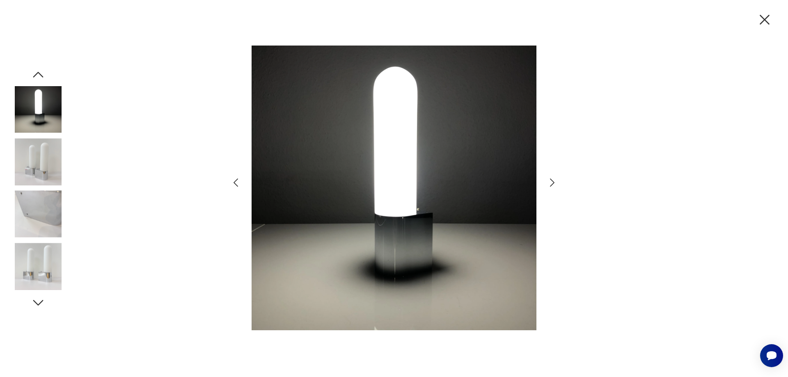
click at [549, 180] on icon "button" at bounding box center [552, 183] width 12 height 12
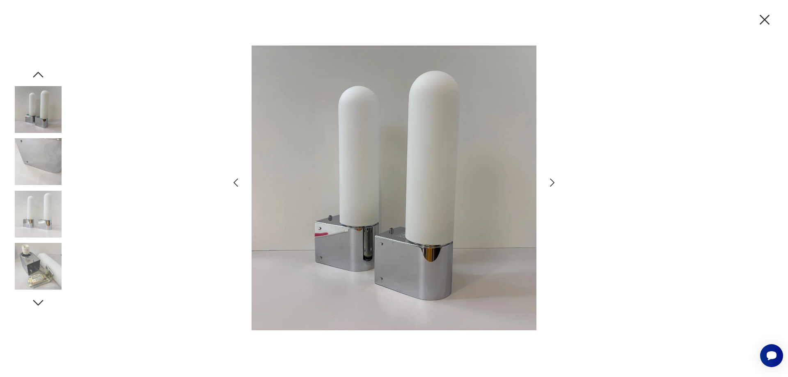
click at [549, 180] on icon "button" at bounding box center [552, 183] width 12 height 12
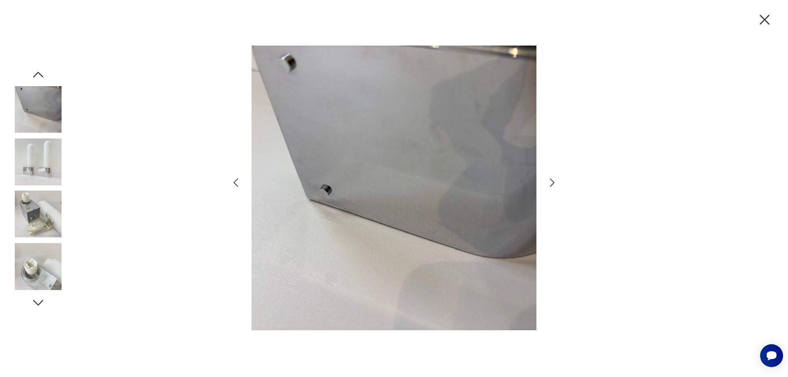
click at [549, 180] on icon "button" at bounding box center [552, 183] width 12 height 12
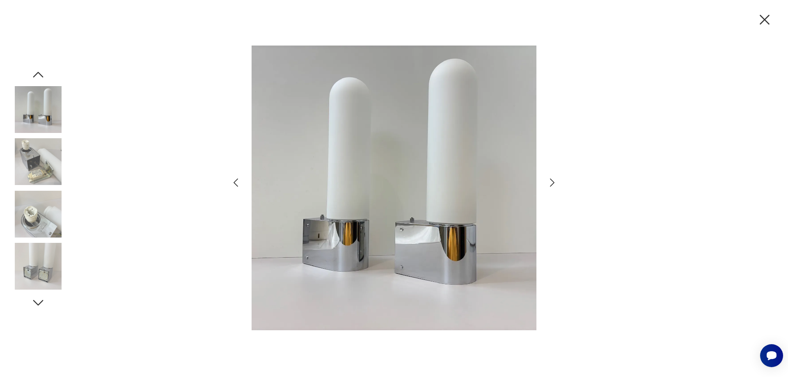
click at [549, 180] on icon "button" at bounding box center [552, 183] width 12 height 12
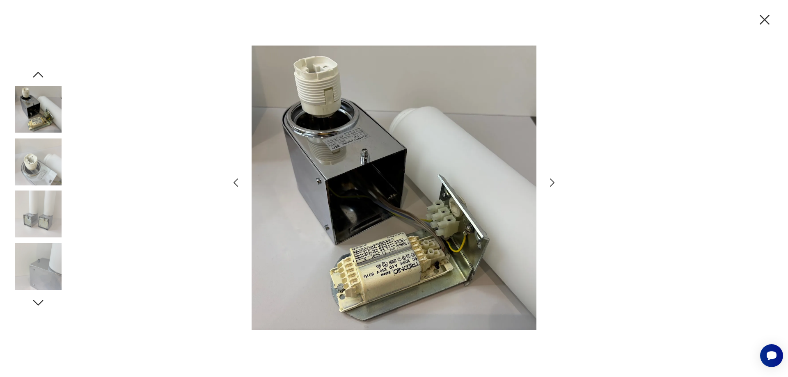
click at [549, 180] on icon "button" at bounding box center [552, 183] width 12 height 12
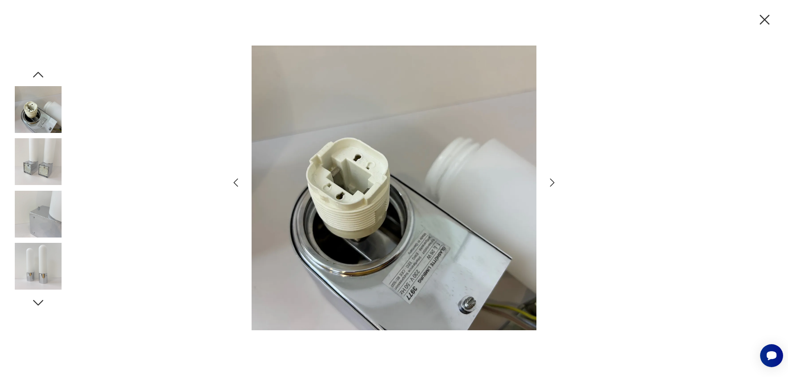
click at [549, 180] on icon "button" at bounding box center [552, 183] width 12 height 12
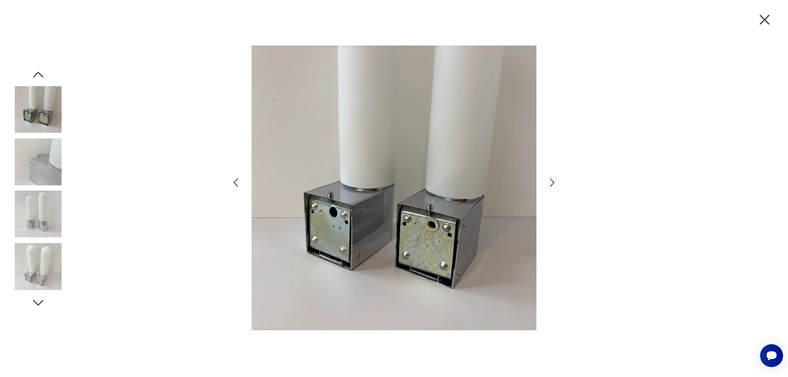
click at [549, 180] on icon "button" at bounding box center [552, 183] width 12 height 12
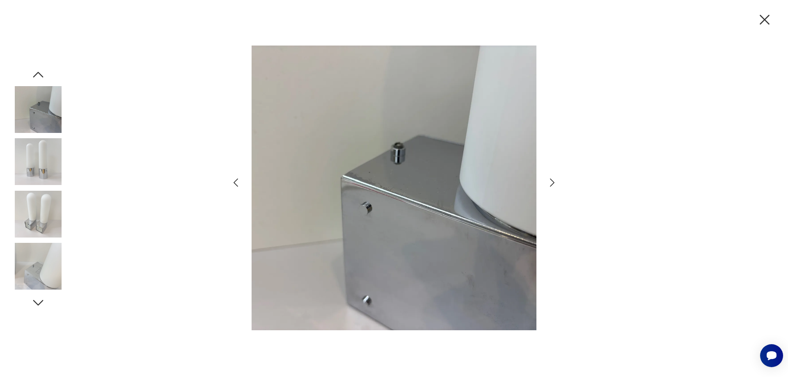
click at [549, 180] on icon "button" at bounding box center [552, 183] width 12 height 12
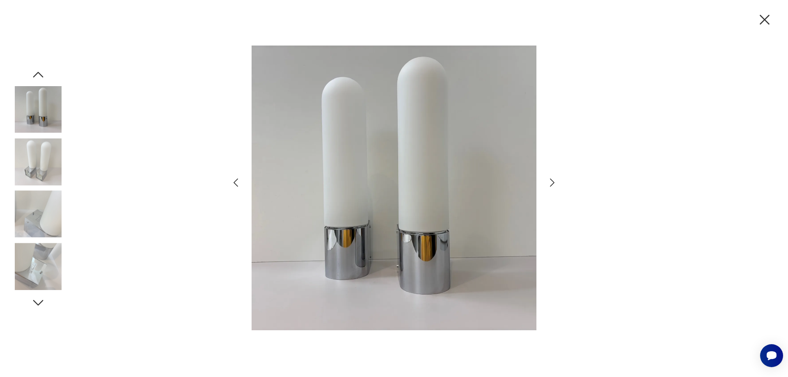
click at [549, 180] on icon "button" at bounding box center [552, 183] width 12 height 12
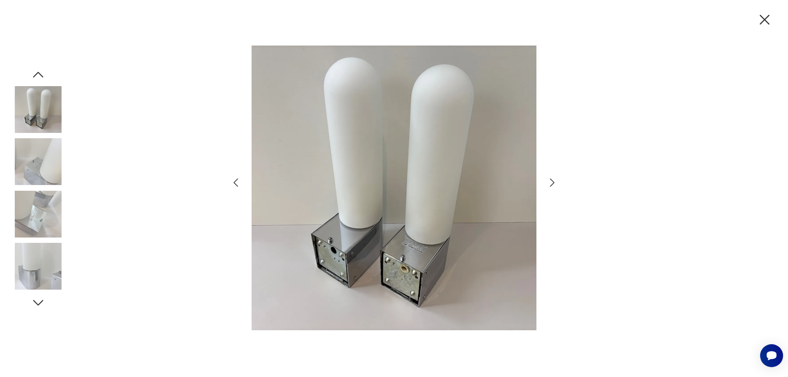
click at [646, 181] on div at bounding box center [394, 188] width 788 height 377
click at [762, 17] on icon "button" at bounding box center [765, 20] width 10 height 10
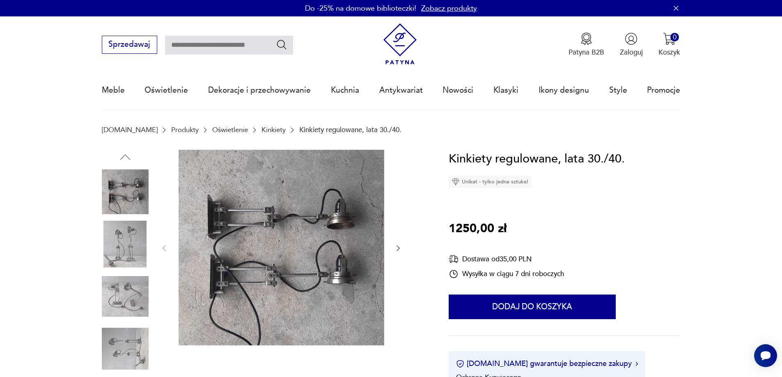
click at [120, 236] on img at bounding box center [125, 244] width 47 height 47
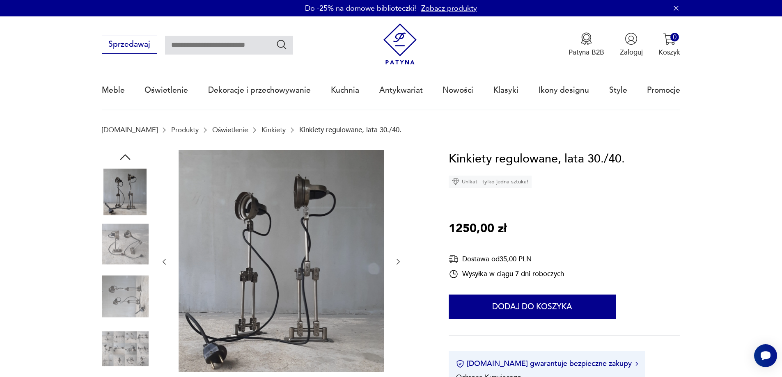
click at [259, 233] on img at bounding box center [282, 261] width 206 height 223
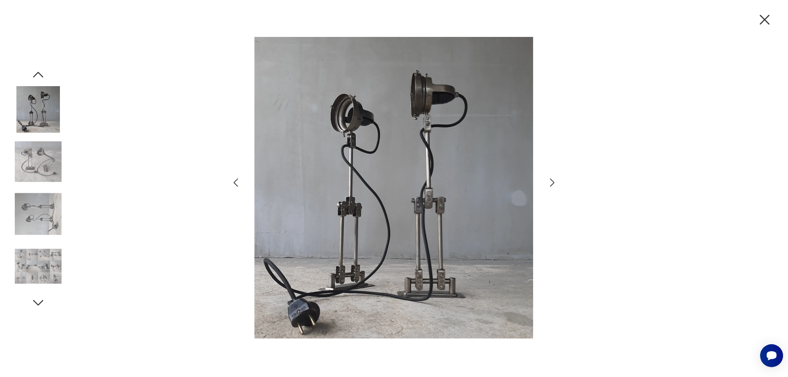
click at [407, 179] on img at bounding box center [394, 188] width 285 height 302
click at [554, 183] on icon "button" at bounding box center [552, 183] width 5 height 8
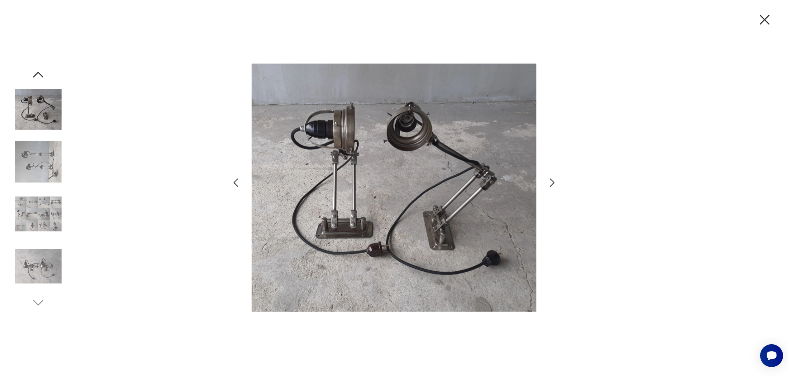
click at [554, 183] on icon "button" at bounding box center [552, 183] width 5 height 8
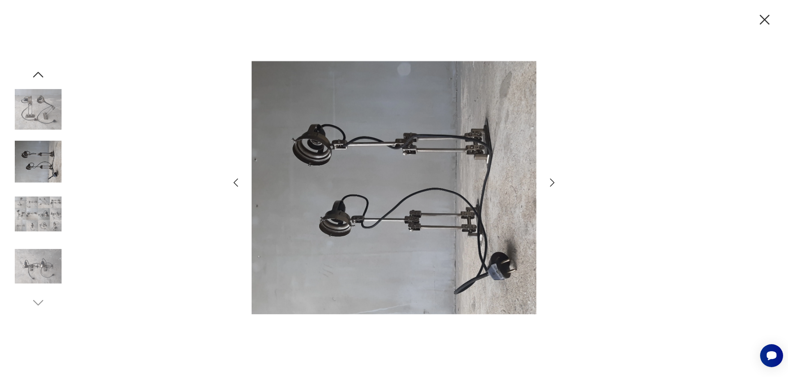
click at [554, 183] on icon "button" at bounding box center [552, 183] width 5 height 8
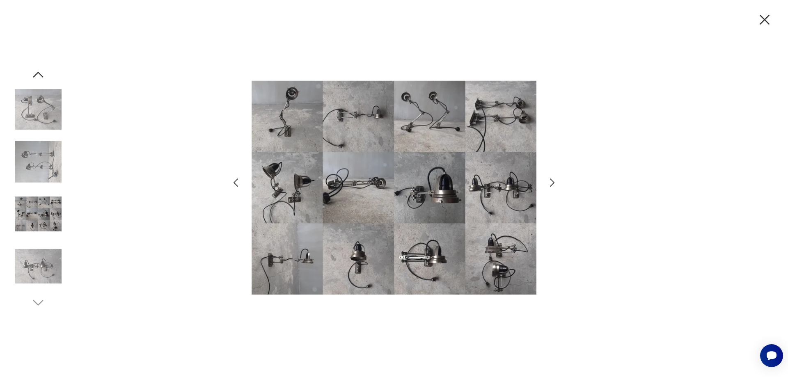
click at [554, 183] on icon "button" at bounding box center [552, 183] width 5 height 8
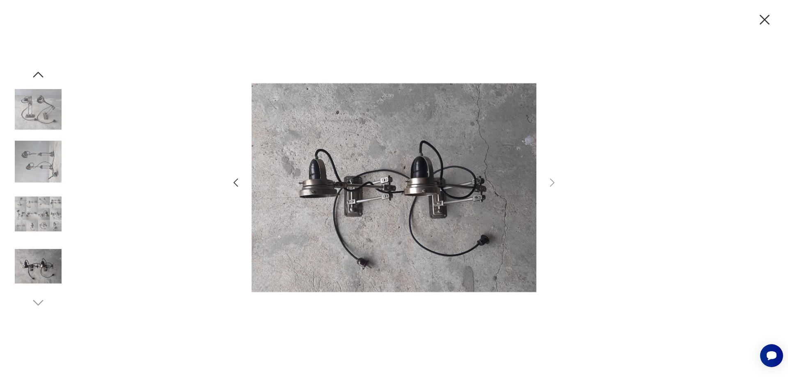
click at [695, 178] on div at bounding box center [394, 188] width 788 height 377
click at [765, 18] on icon "button" at bounding box center [764, 19] width 17 height 17
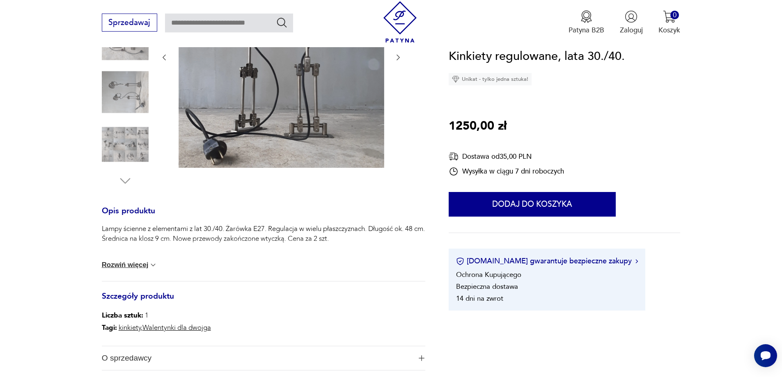
scroll to position [164, 0]
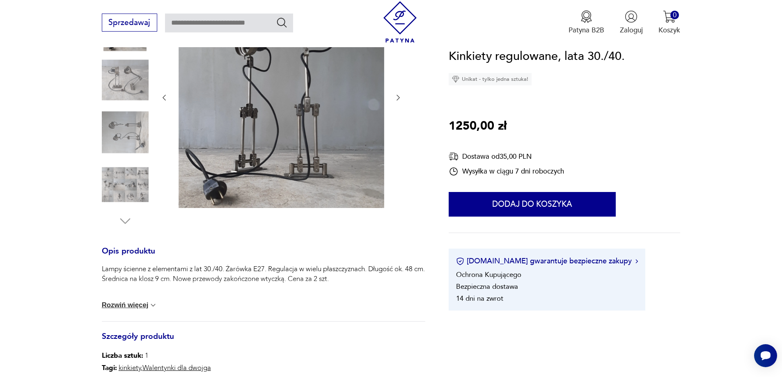
click at [285, 154] on img at bounding box center [282, 97] width 206 height 223
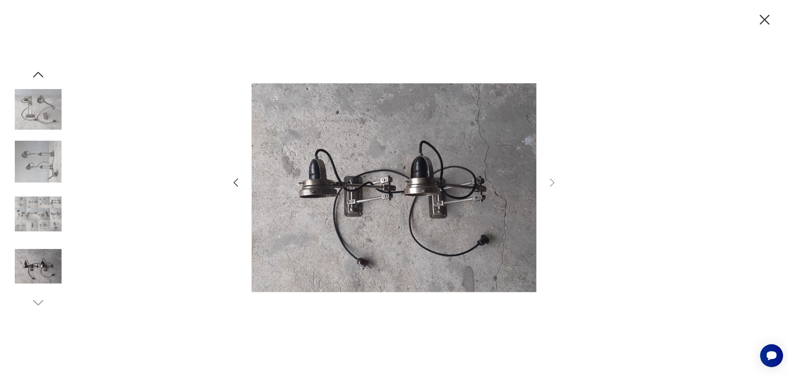
click at [406, 175] on img at bounding box center [394, 188] width 285 height 302
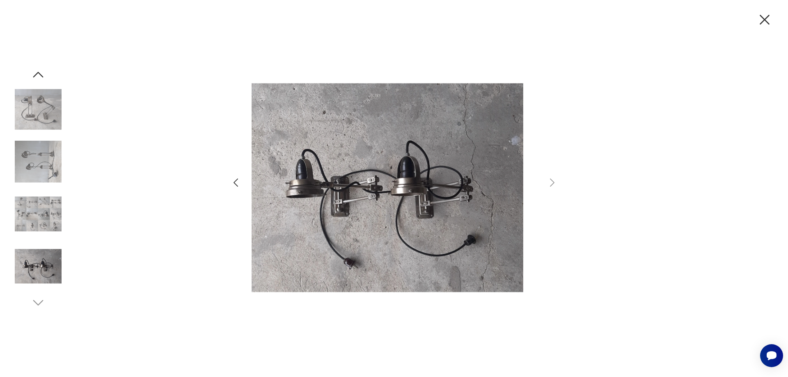
click at [298, 164] on img at bounding box center [380, 188] width 285 height 302
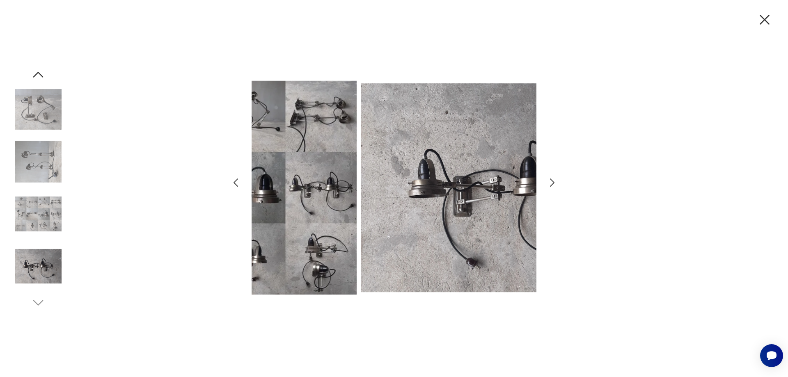
click at [442, 169] on img at bounding box center [503, 188] width 285 height 302
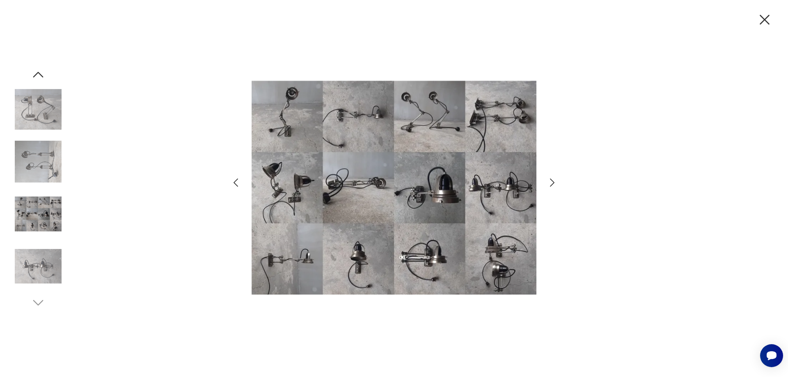
click at [327, 174] on img at bounding box center [394, 188] width 285 height 302
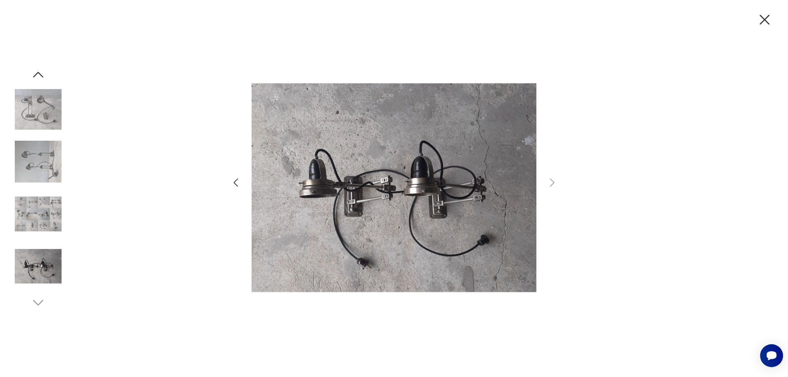
click at [308, 165] on img at bounding box center [394, 188] width 285 height 302
click at [668, 136] on div at bounding box center [394, 188] width 788 height 377
click at [769, 22] on icon "button" at bounding box center [764, 19] width 17 height 17
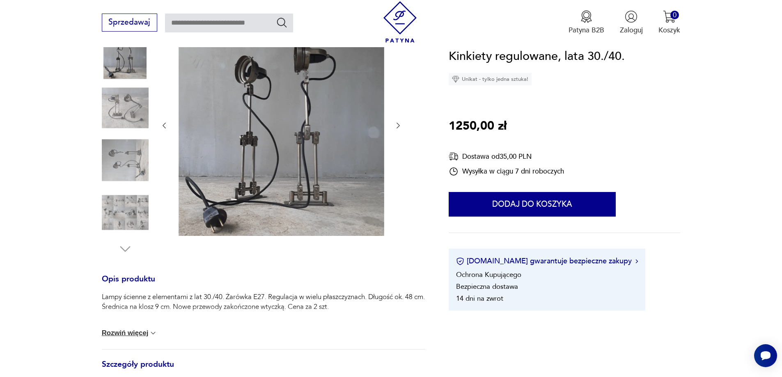
scroll to position [123, 0]
